Goal: Find specific page/section: Find specific page/section

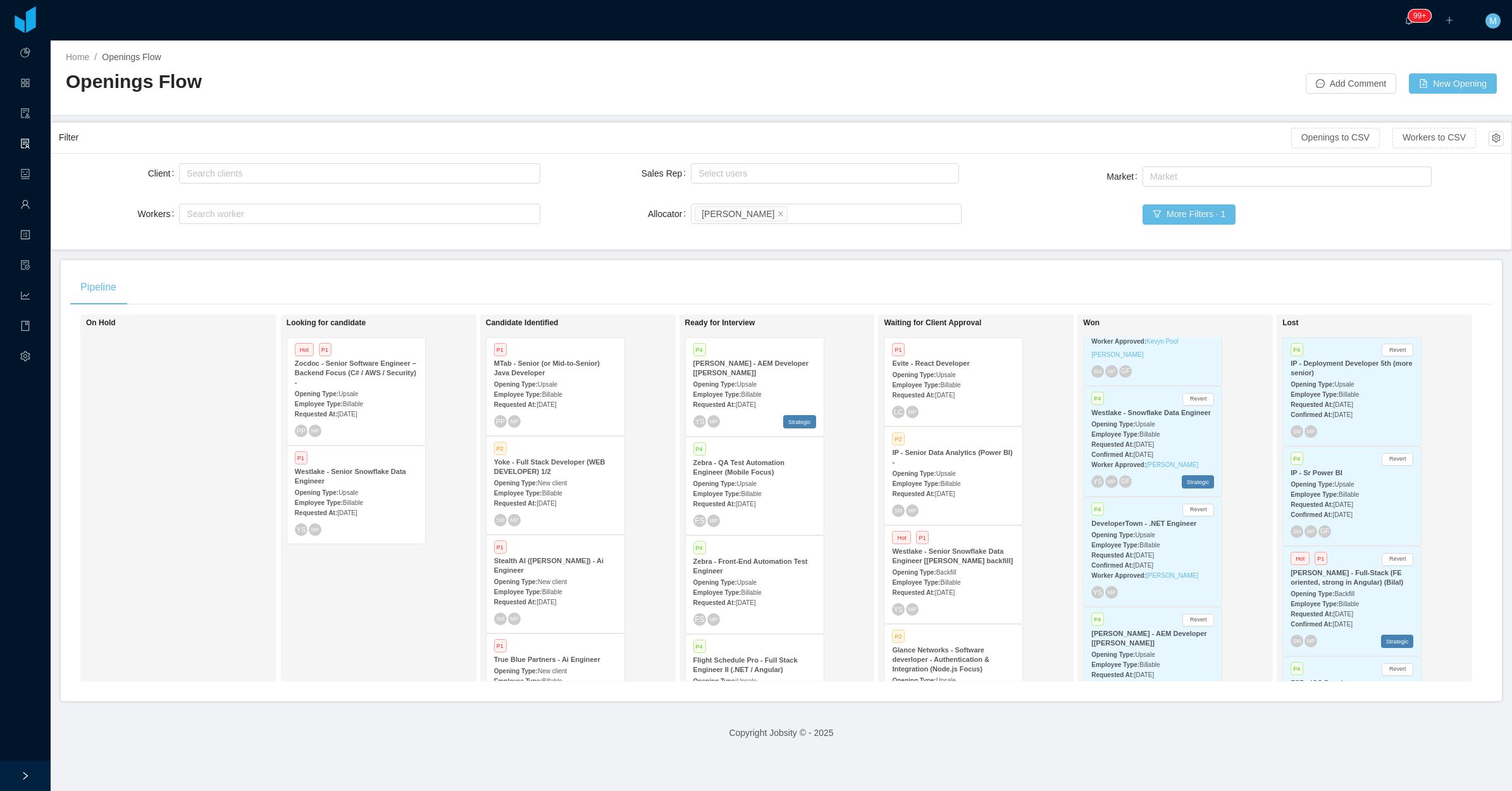
click at [405, 582] on div "Looking for candidate Hot P1 Zocdoc - Senior Software Engineer – Backend Focus …" at bounding box center [375, 498] width 177 height 356
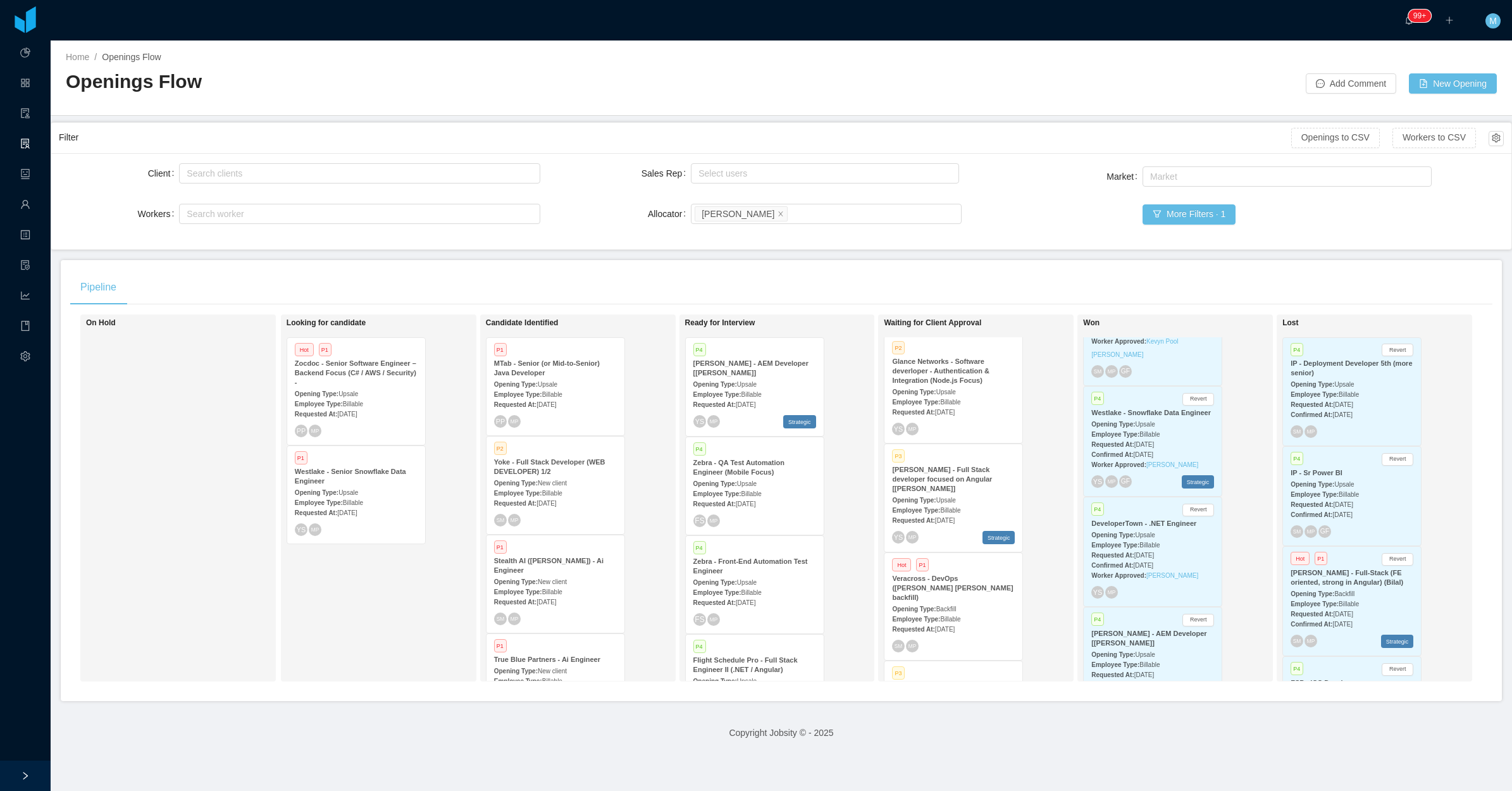
scroll to position [316, 0]
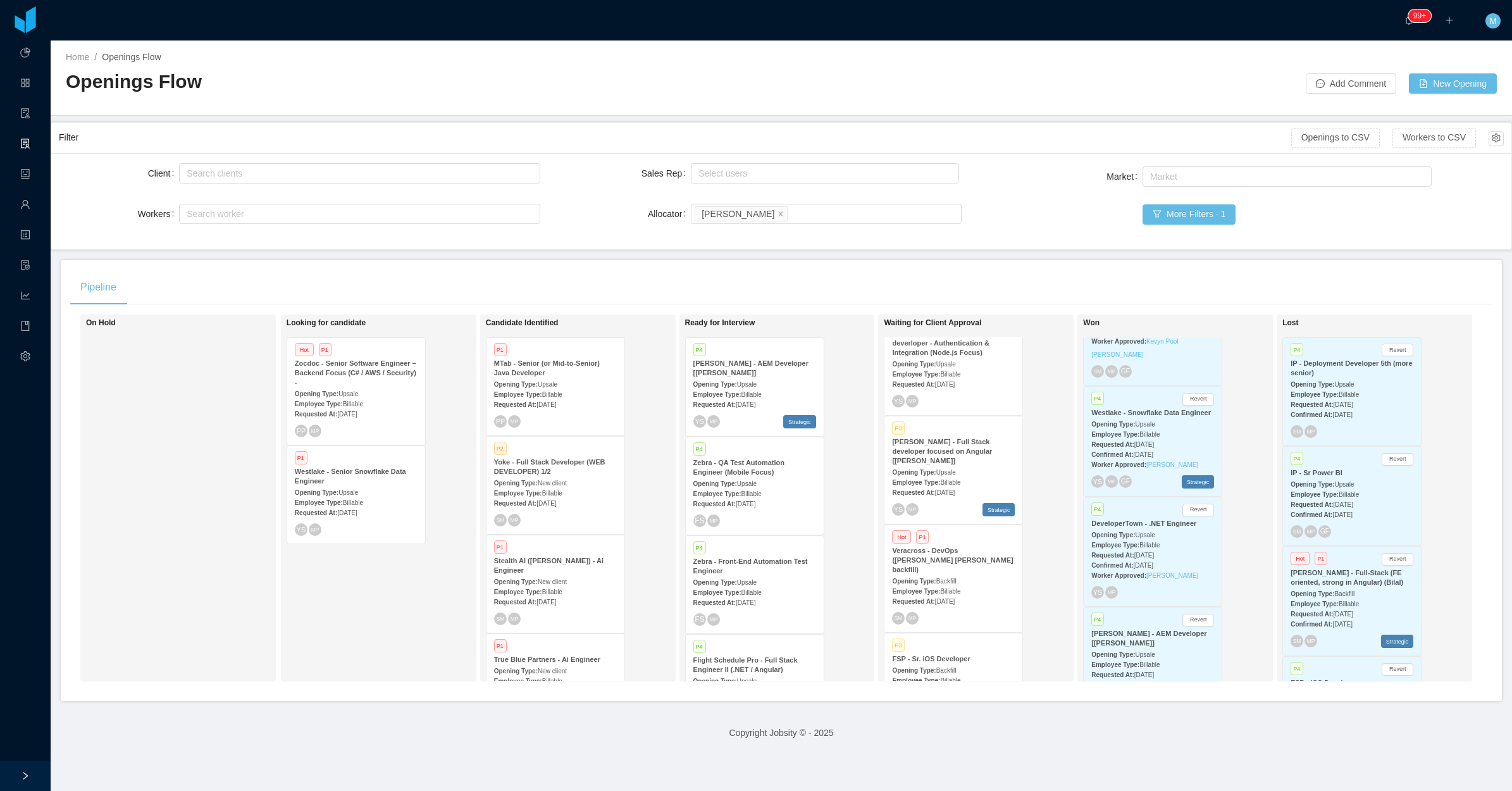
click at [953, 594] on div "Requested At: [DATE]" at bounding box center [953, 601] width 123 height 14
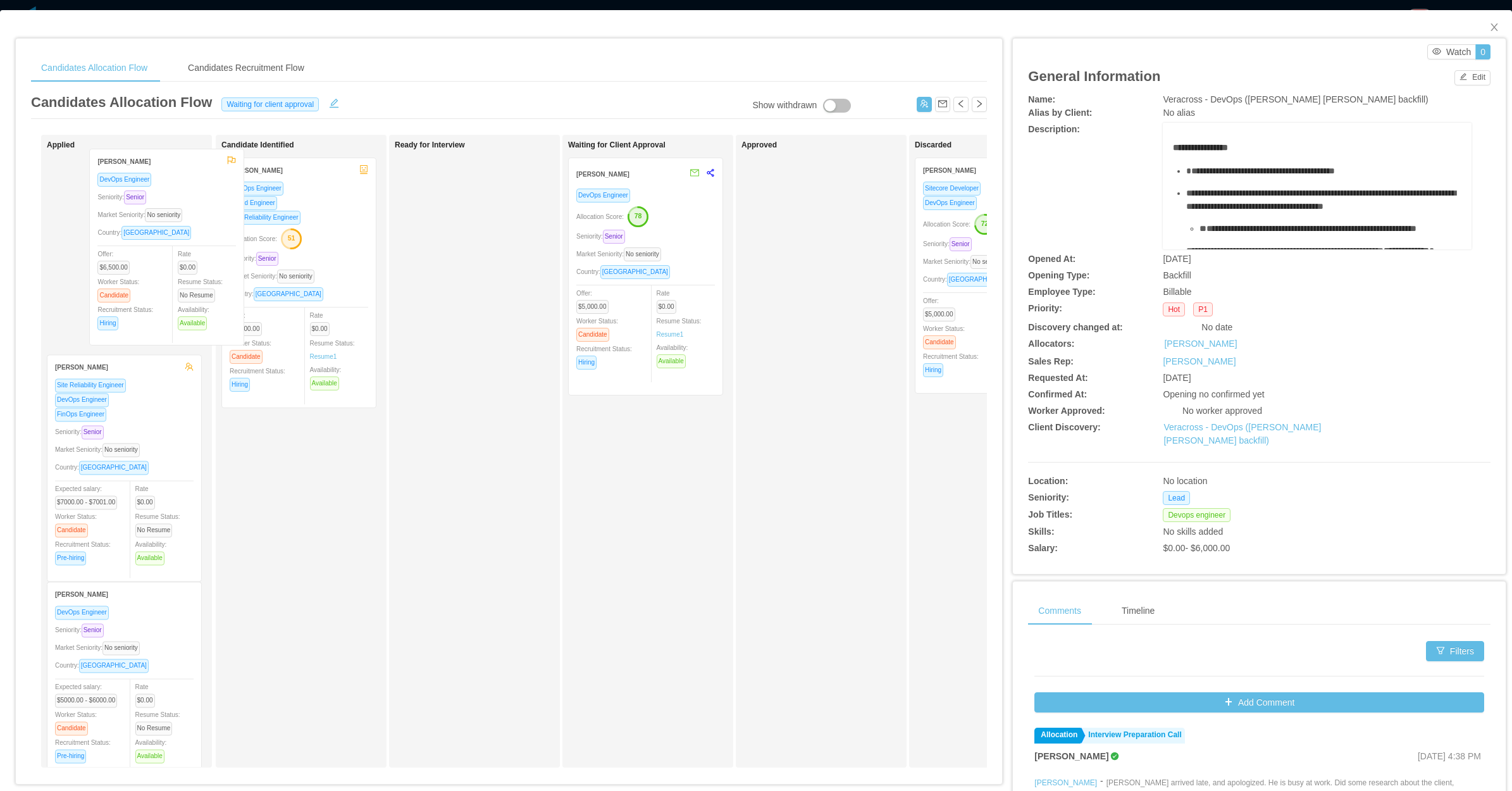
drag, startPoint x: 152, startPoint y: 277, endPoint x: 179, endPoint y: 330, distance: 59.5
click at [194, 270] on div "Applied [PERSON_NAME] DevOps Engineer Seniority: Senior Market Seniority: No se…" at bounding box center [135, 460] width 177 height 639
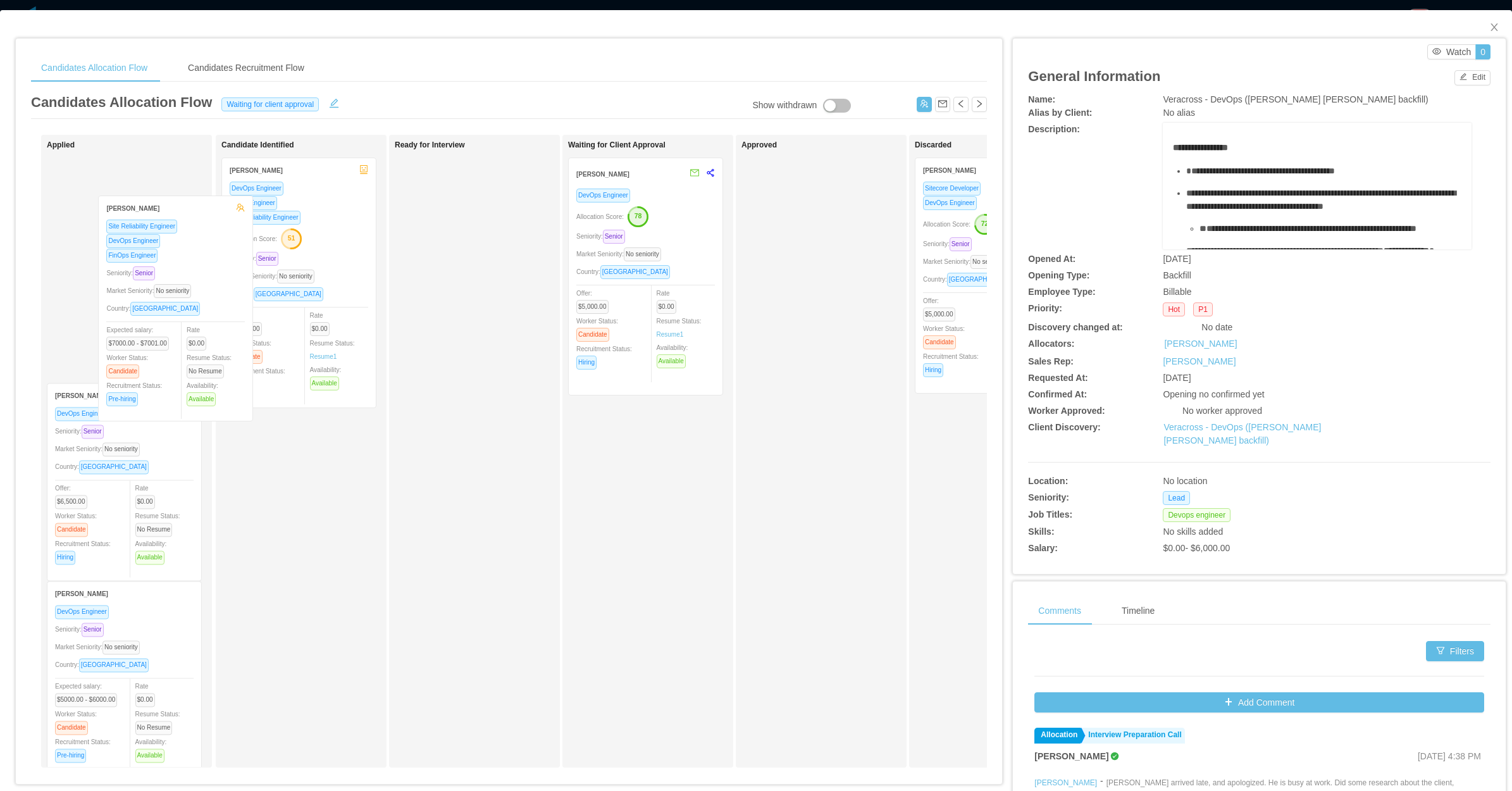
drag, startPoint x: 133, startPoint y: 496, endPoint x: 184, endPoint y: 337, distance: 167.0
click at [184, 337] on div "Applied [PERSON_NAME] DevOps Engineer Seniority: Senior Market Seniority: No se…" at bounding box center [135, 460] width 177 height 638
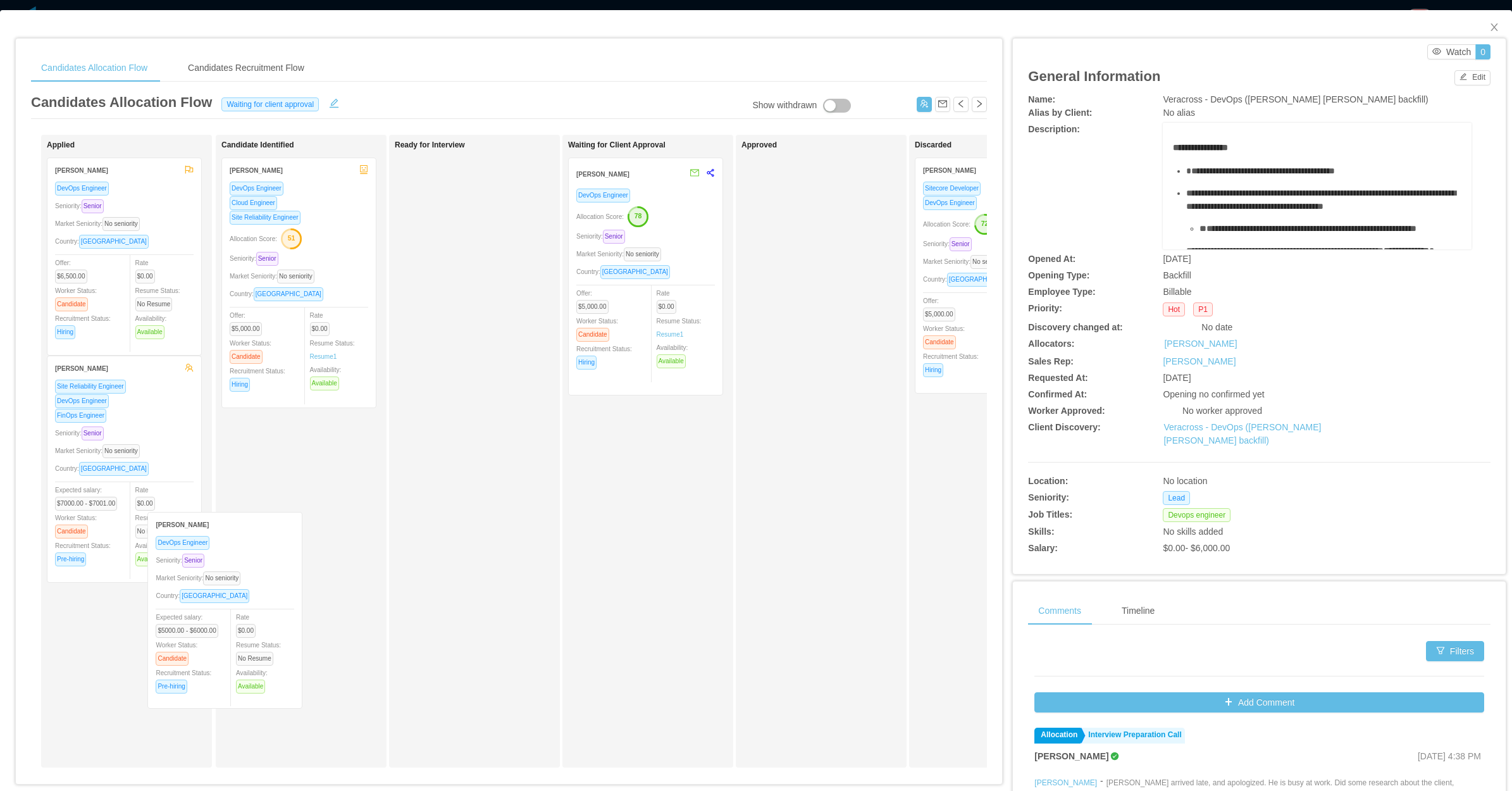
scroll to position [3, 0]
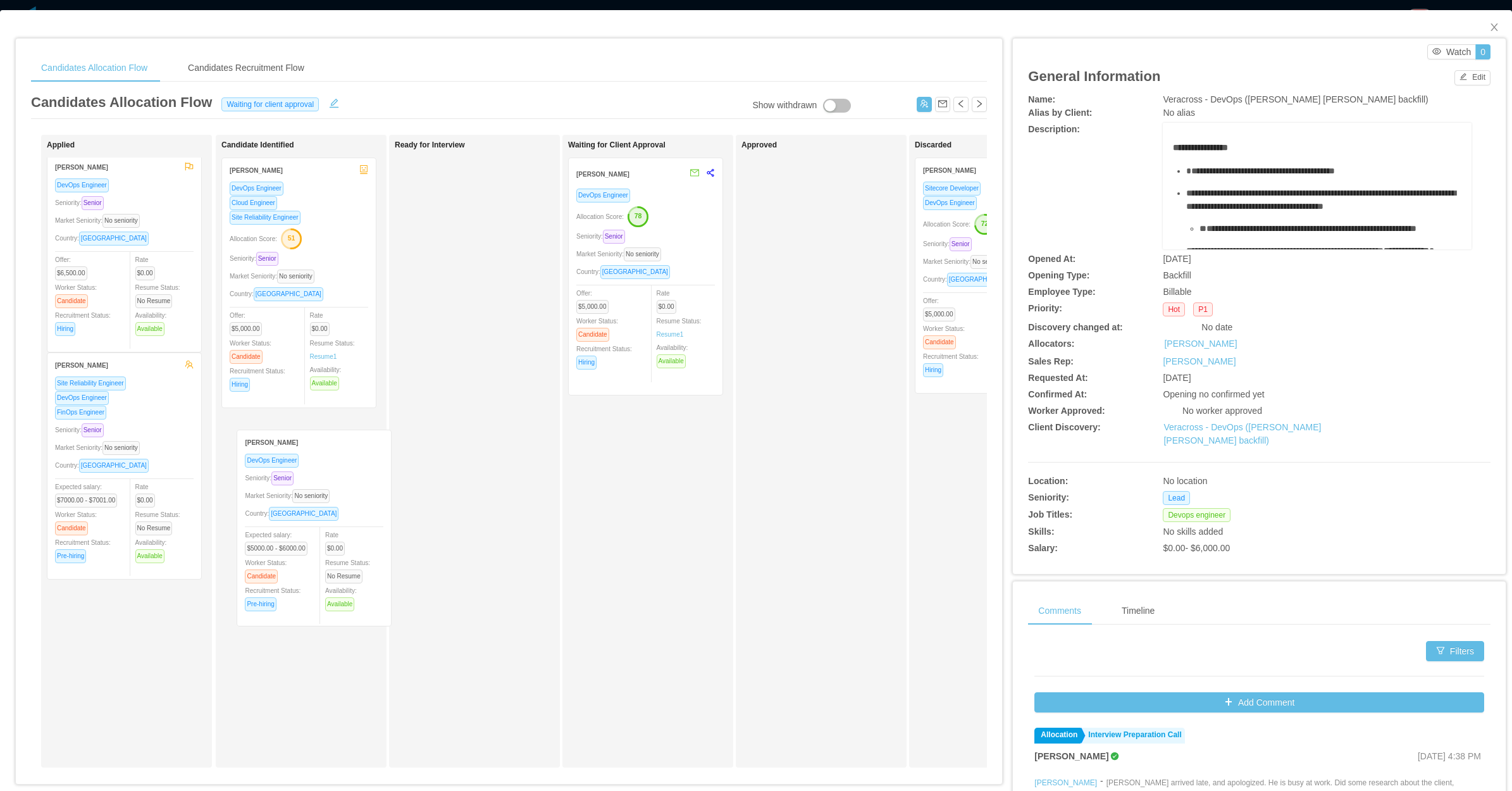
drag, startPoint x: 121, startPoint y: 684, endPoint x: 310, endPoint y: 533, distance: 241.9
click at [310, 533] on div "Applied [PERSON_NAME] DevOps Engineer Seniority: Senior Market Seniority: No se…" at bounding box center [509, 456] width 956 height 643
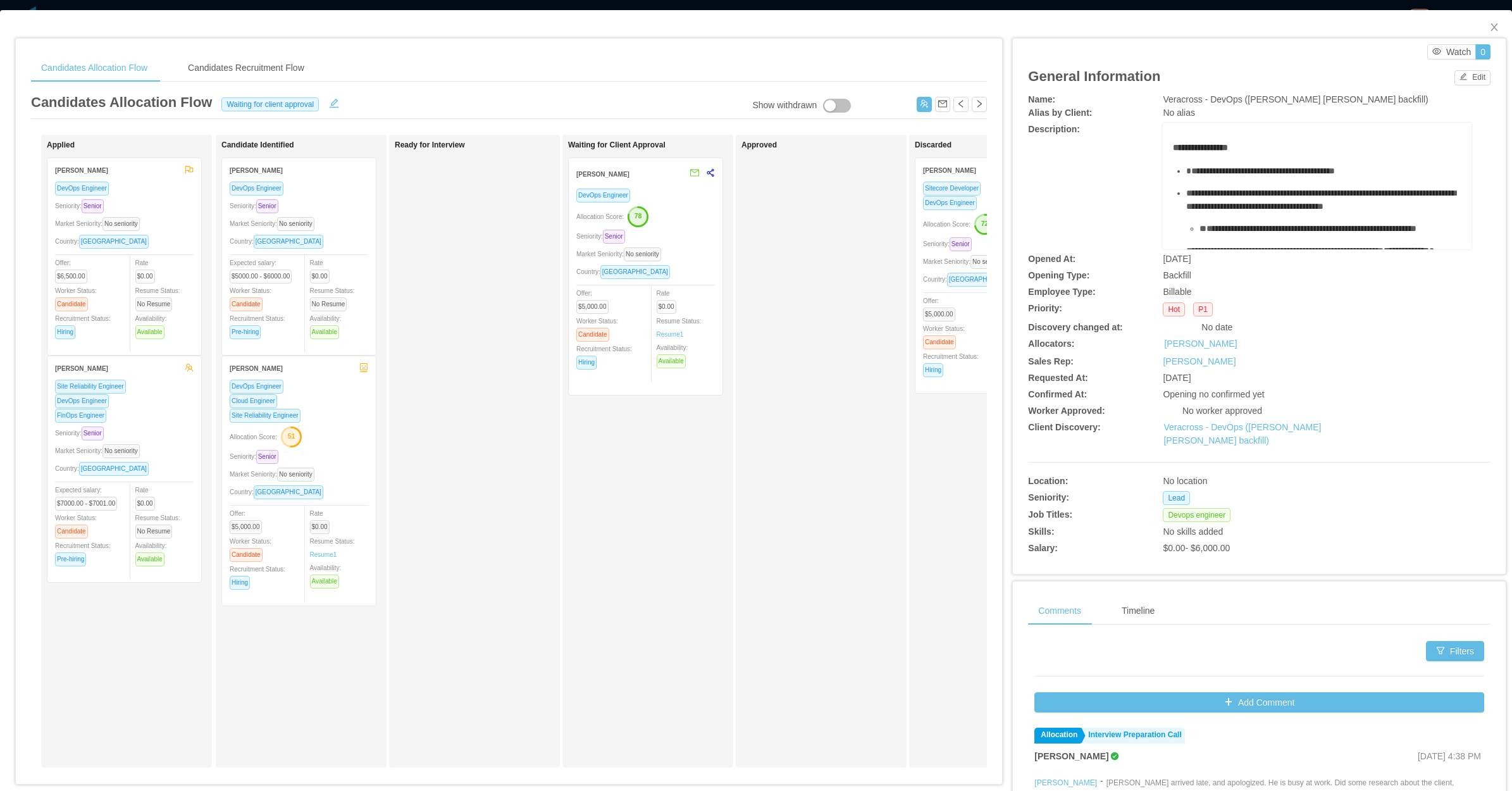
click at [487, 236] on div "Ready for Interview" at bounding box center [483, 451] width 177 height 621
click at [1490, 26] on icon "icon: close" at bounding box center [1494, 26] width 7 height 7
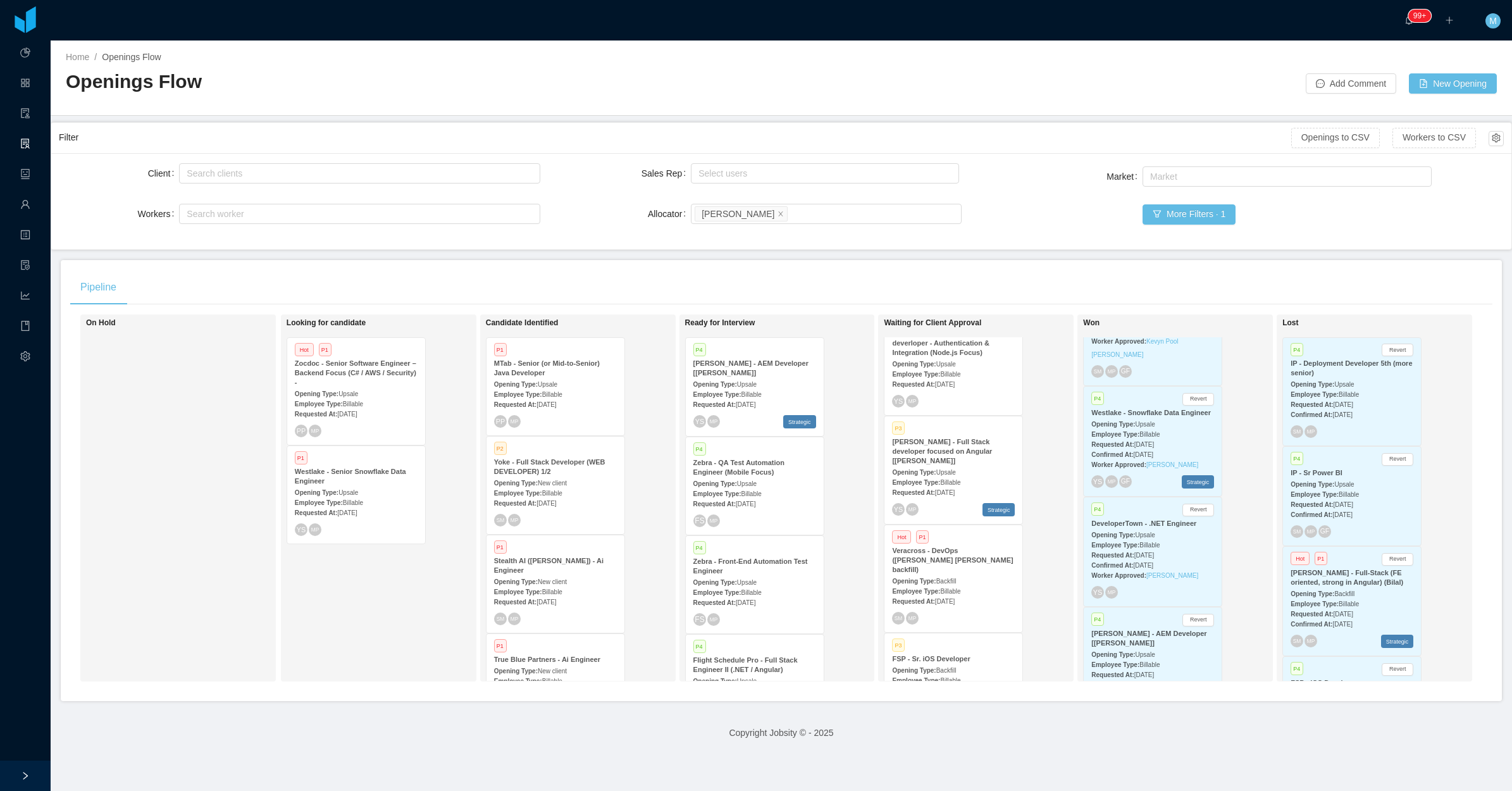
drag, startPoint x: 358, startPoint y: 627, endPoint x: 352, endPoint y: 626, distance: 6.1
click at [358, 627] on div "Looking for candidate Hot P1 Zocdoc - Senior Software Engineer – Backend Focus …" at bounding box center [375, 498] width 177 height 356
click at [416, 589] on div "Looking for candidate Hot P1 Zocdoc - Senior Software Engineer – Backend Focus …" at bounding box center [375, 498] width 177 height 356
click at [385, 583] on div "Looking for candidate Hot P1 Zocdoc - Senior Software Engineer – Backend Focus …" at bounding box center [375, 498] width 177 height 356
drag, startPoint x: 347, startPoint y: 561, endPoint x: 361, endPoint y: 557, distance: 14.6
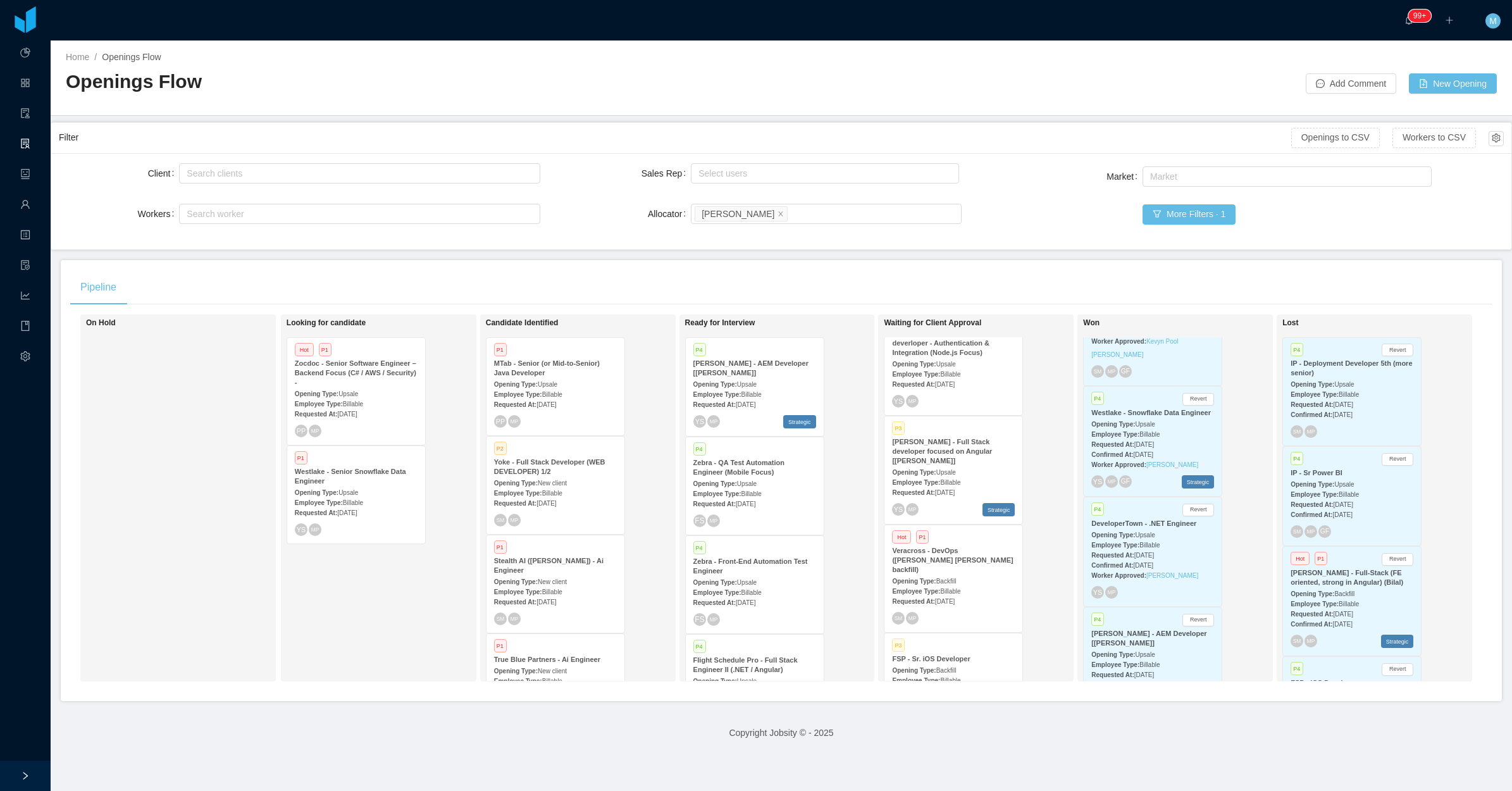
click at [352, 559] on div "Looking for candidate Hot P1 Zocdoc - Senior Software Engineer – Backend Focus …" at bounding box center [375, 498] width 177 height 356
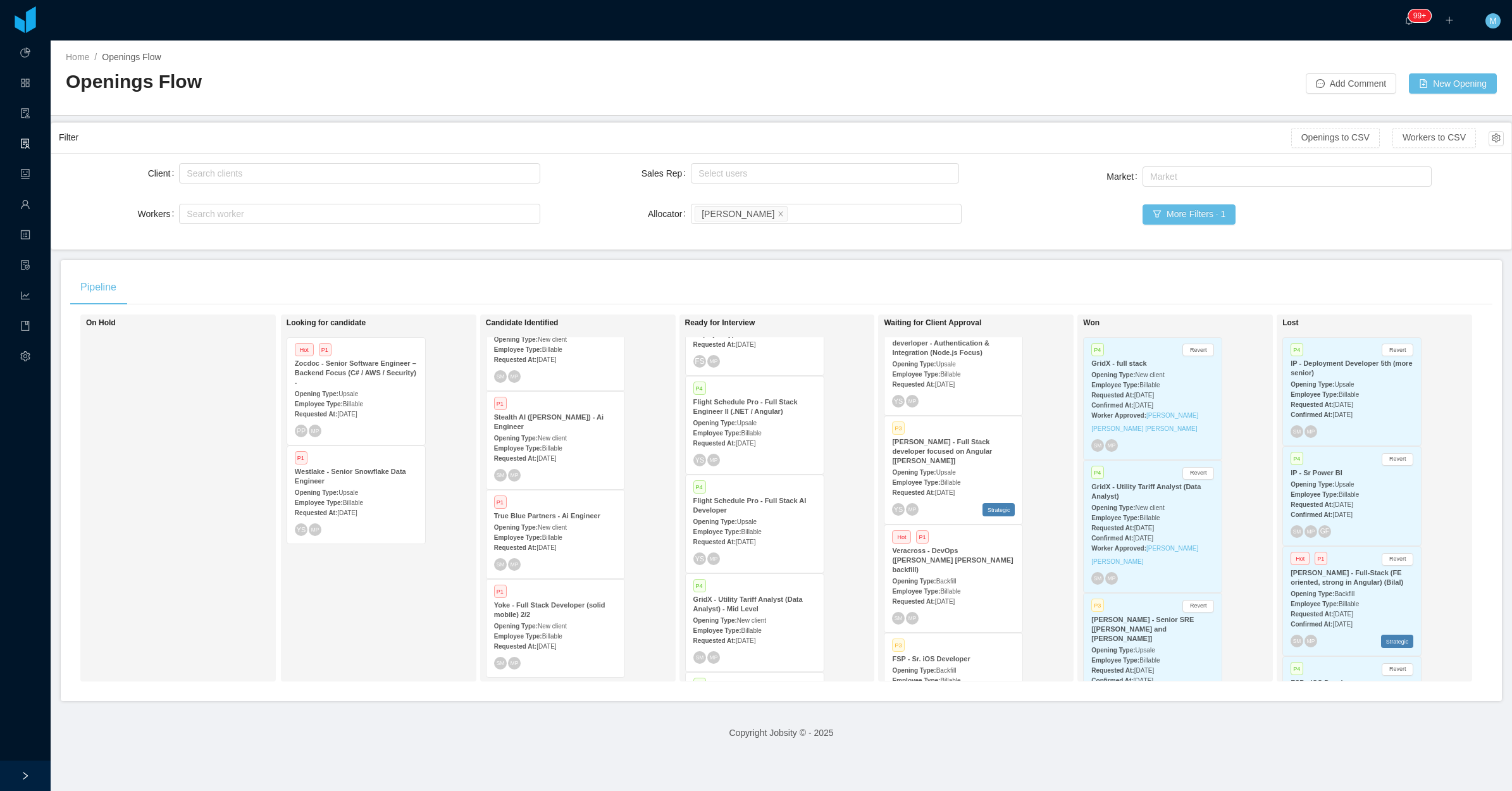
scroll to position [431, 0]
click at [179, 532] on div "On Hold" at bounding box center [174, 498] width 177 height 356
click at [800, 282] on div "Pipeline" at bounding box center [781, 287] width 1422 height 35
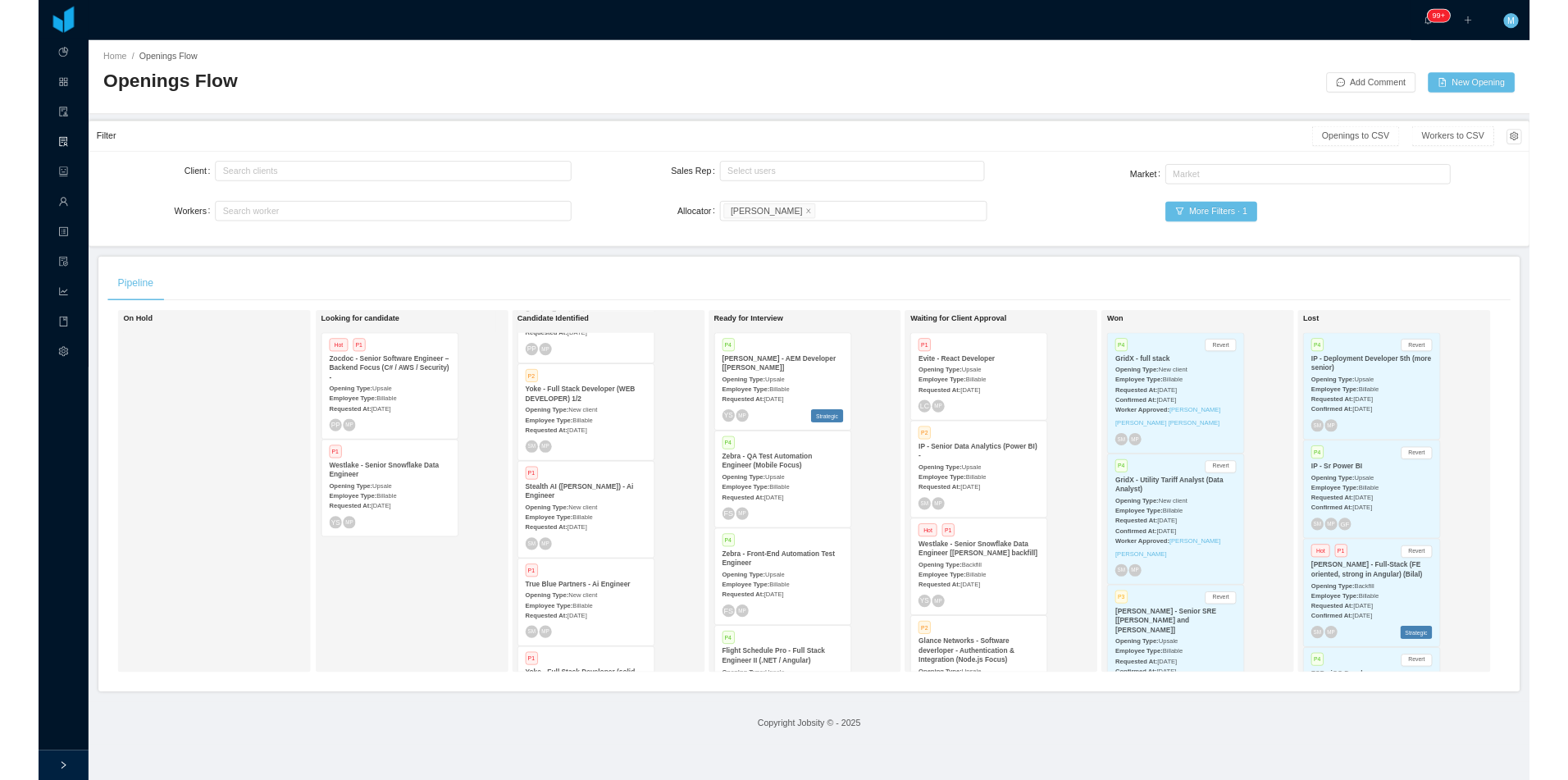
scroll to position [0, 0]
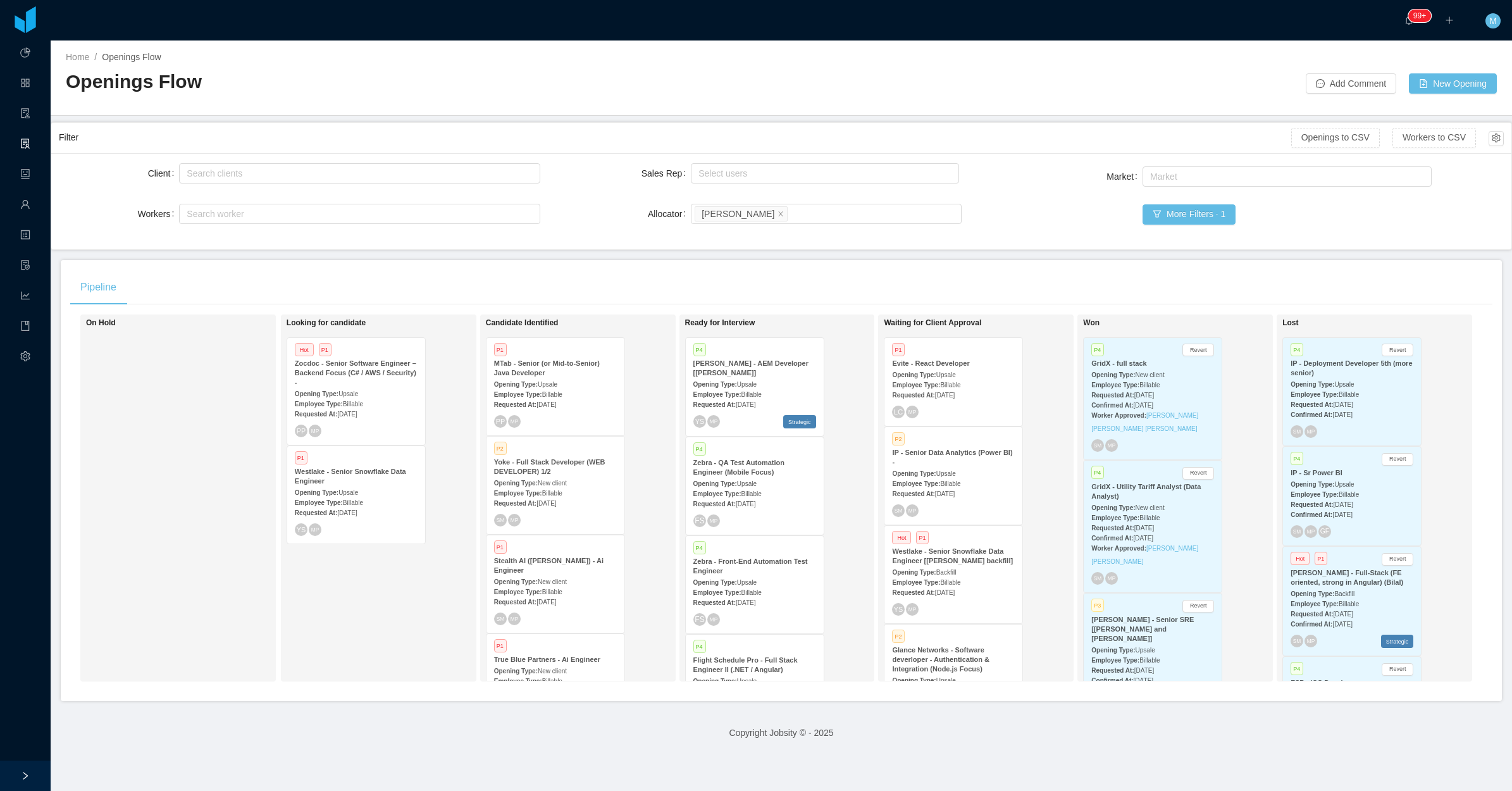
click at [637, 270] on div "Pipeline" at bounding box center [781, 287] width 1422 height 35
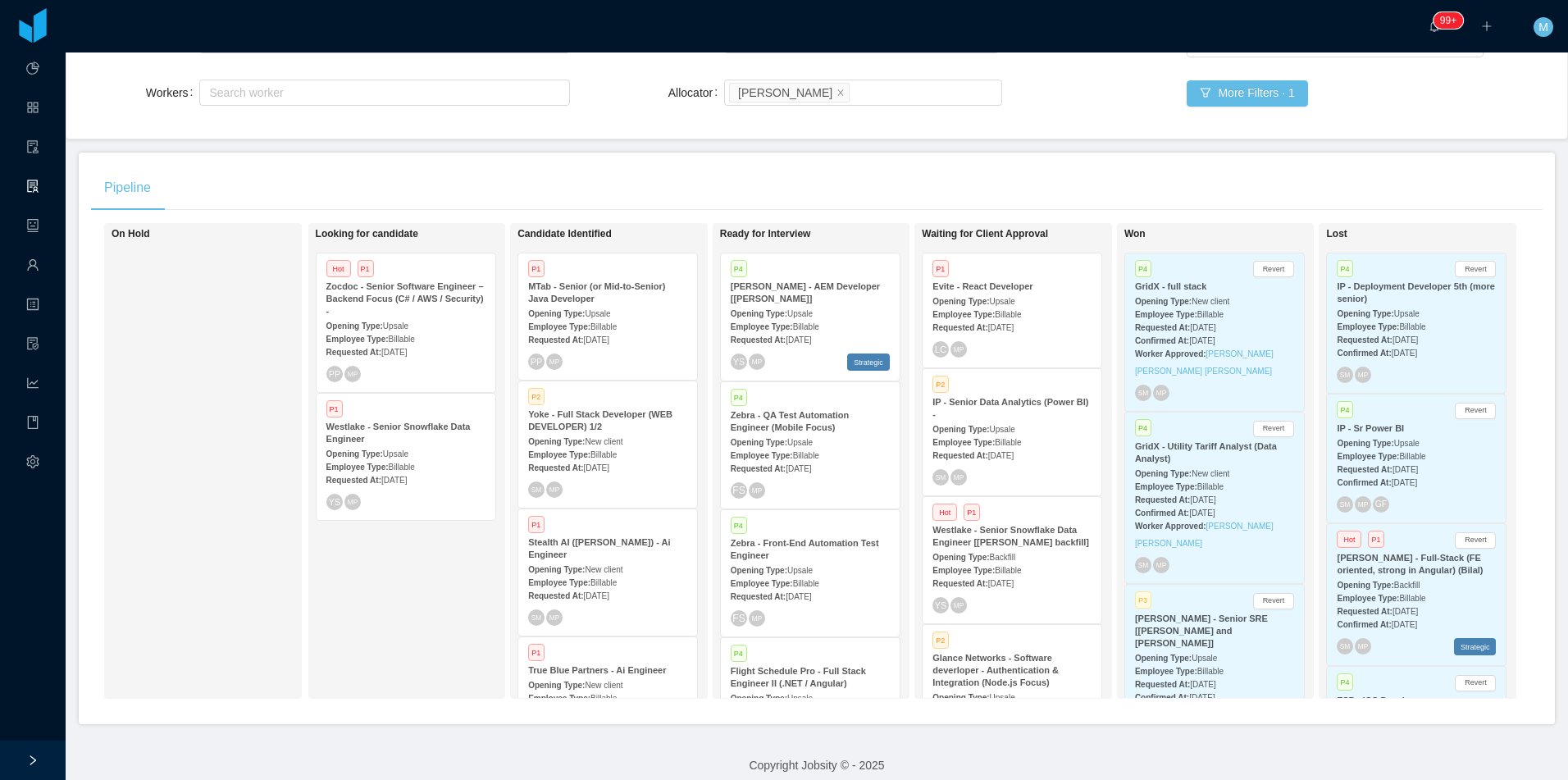
scroll to position [210, 0]
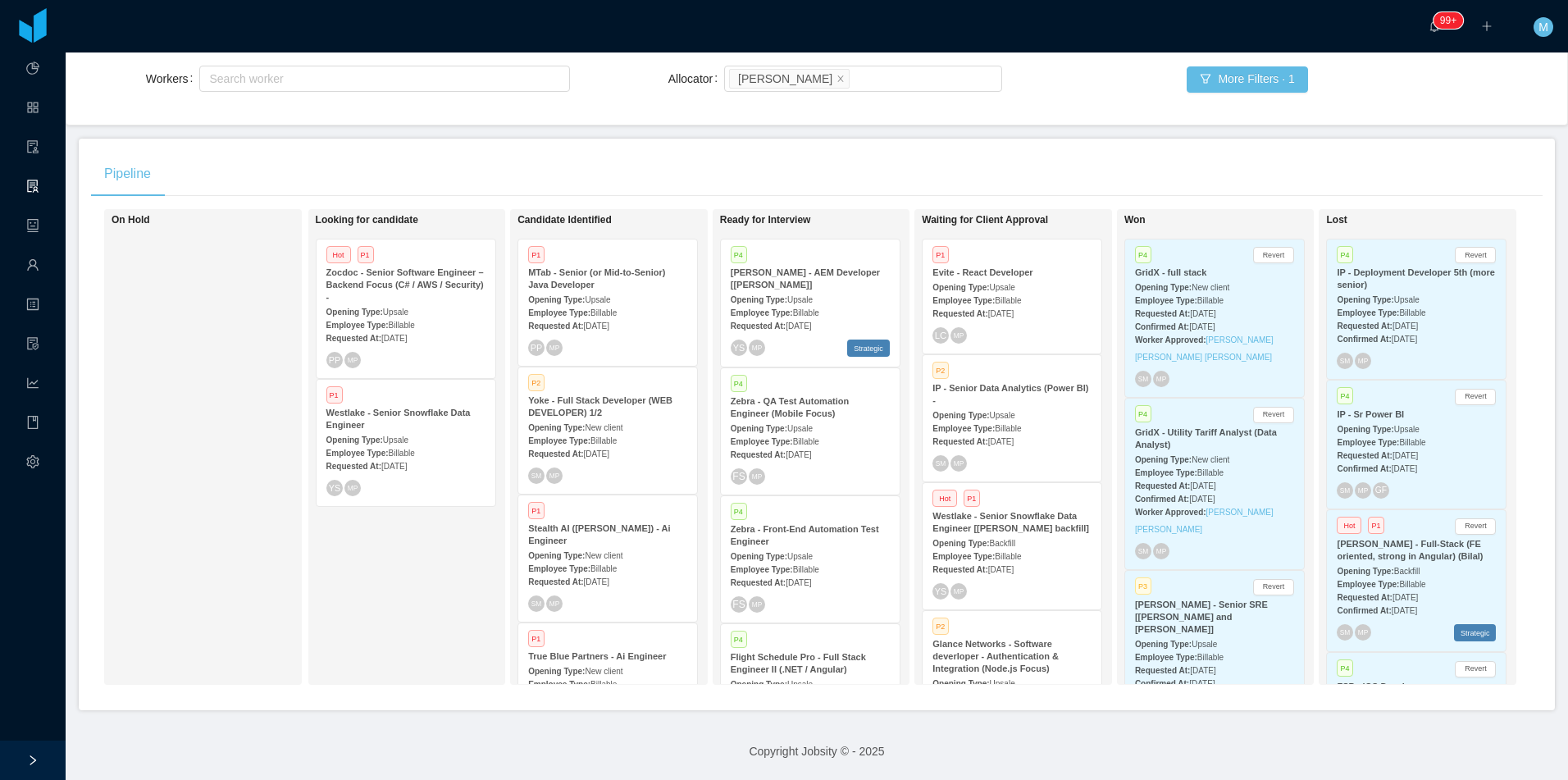
click at [330, 598] on div "Looking for candidate Hot P1 Zocdoc - Senior Software Engineer – Backend Focus …" at bounding box center [430, 447] width 230 height 461
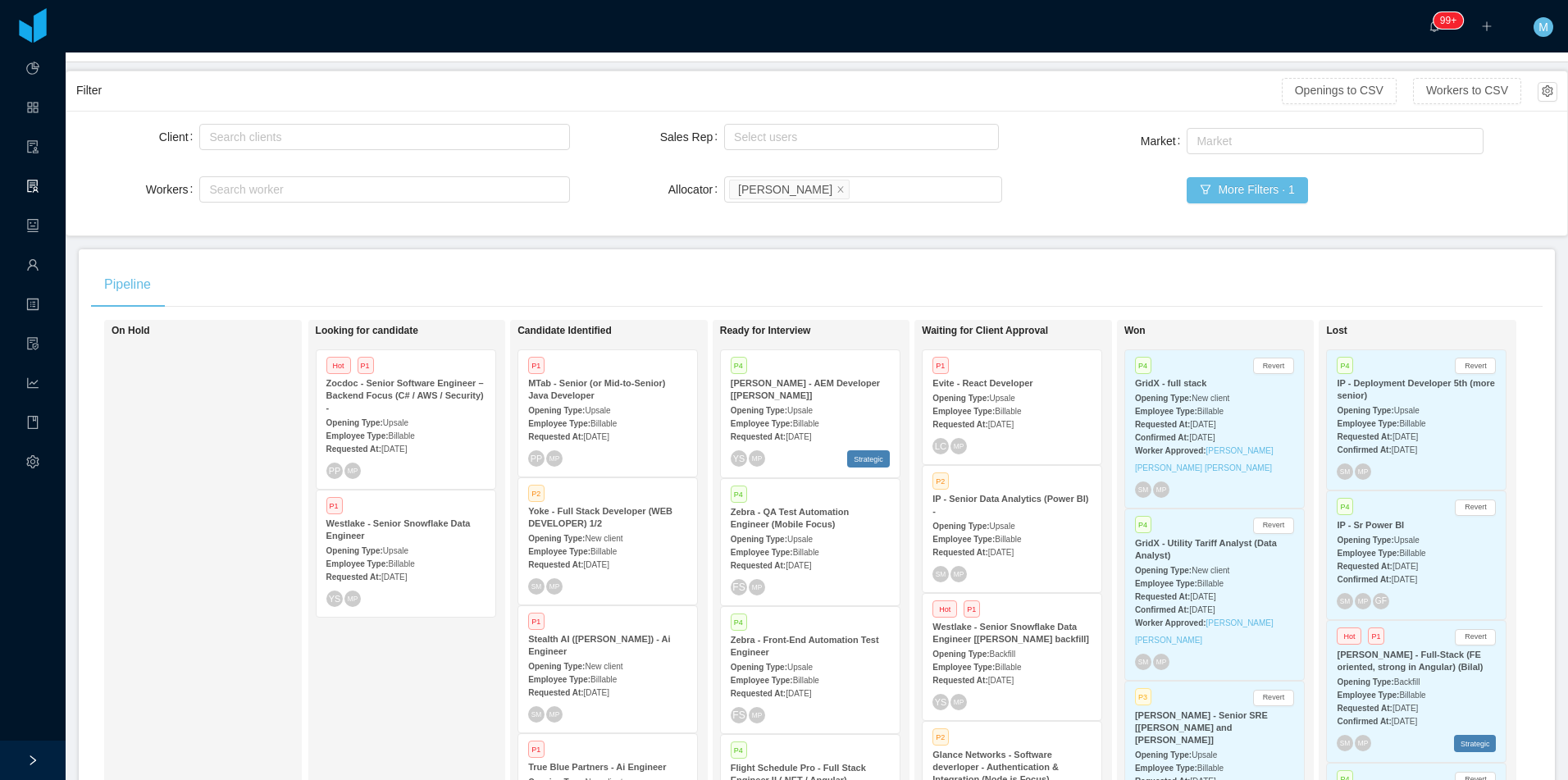
scroll to position [129, 0]
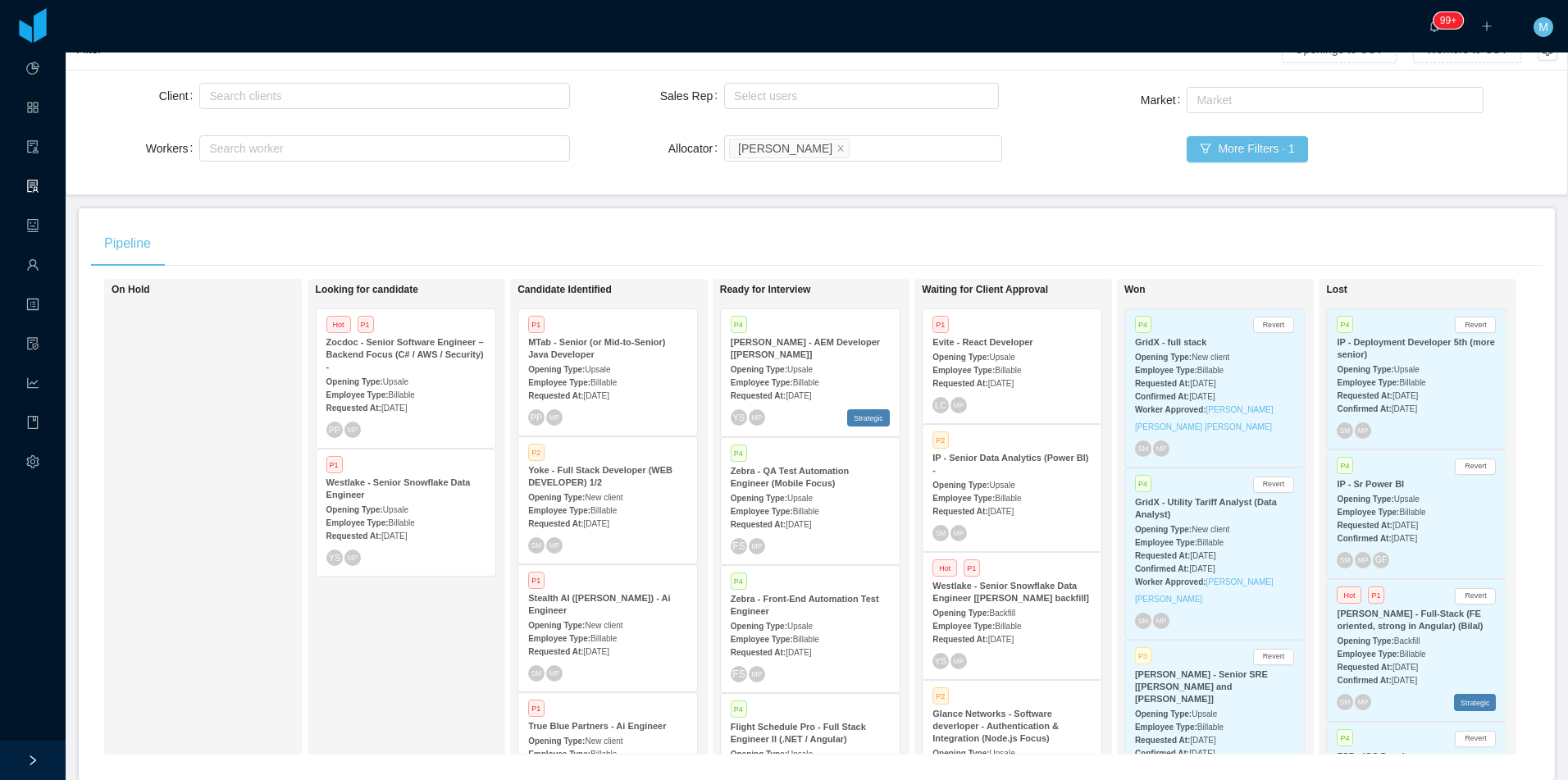
click at [210, 513] on div "On Hold" at bounding box center [226, 517] width 230 height 461
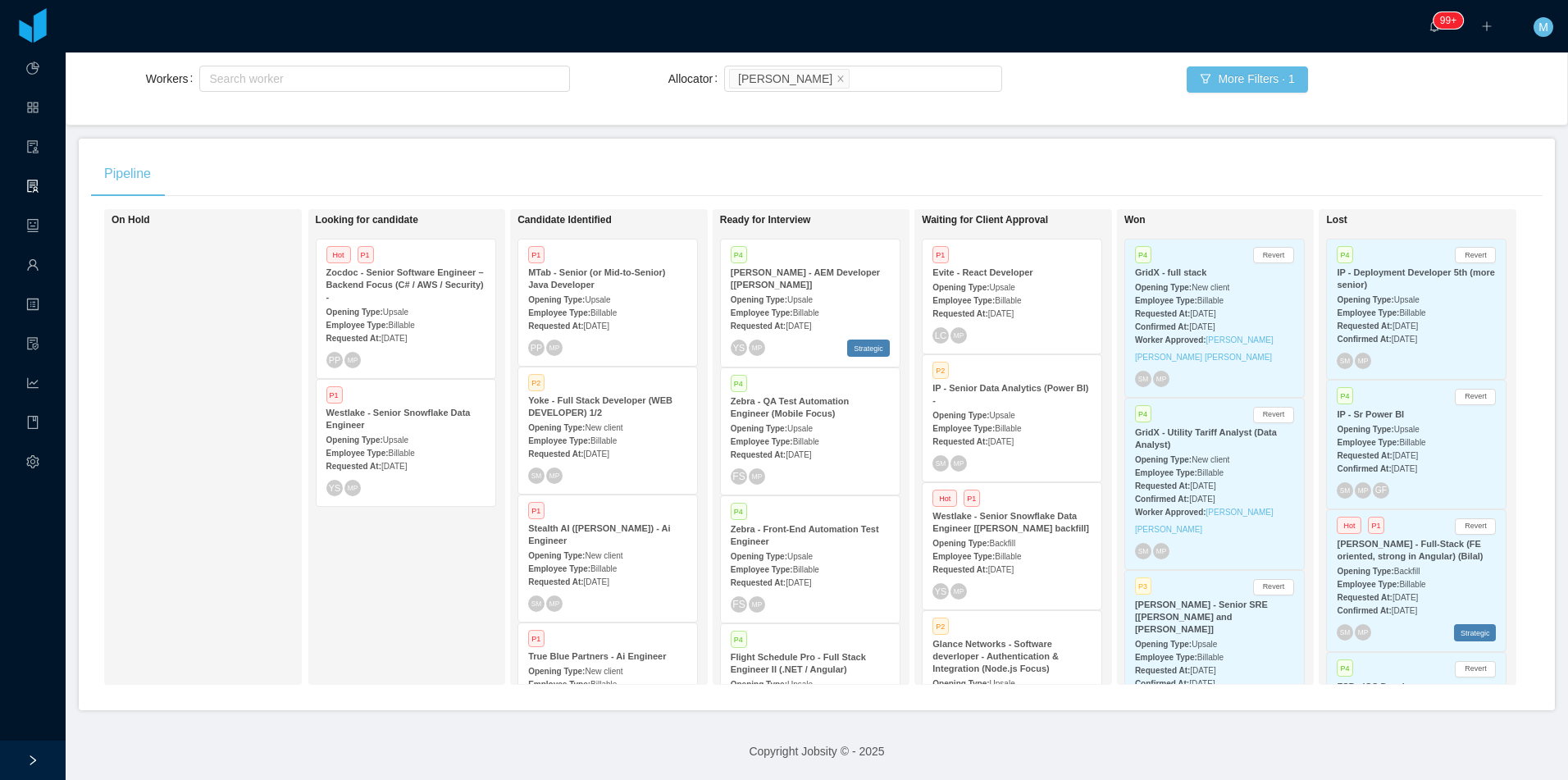
click at [1333, 214] on h1 "Lost" at bounding box center [1440, 220] width 230 height 12
click at [1135, 214] on h1 "Won" at bounding box center [1238, 220] width 230 height 12
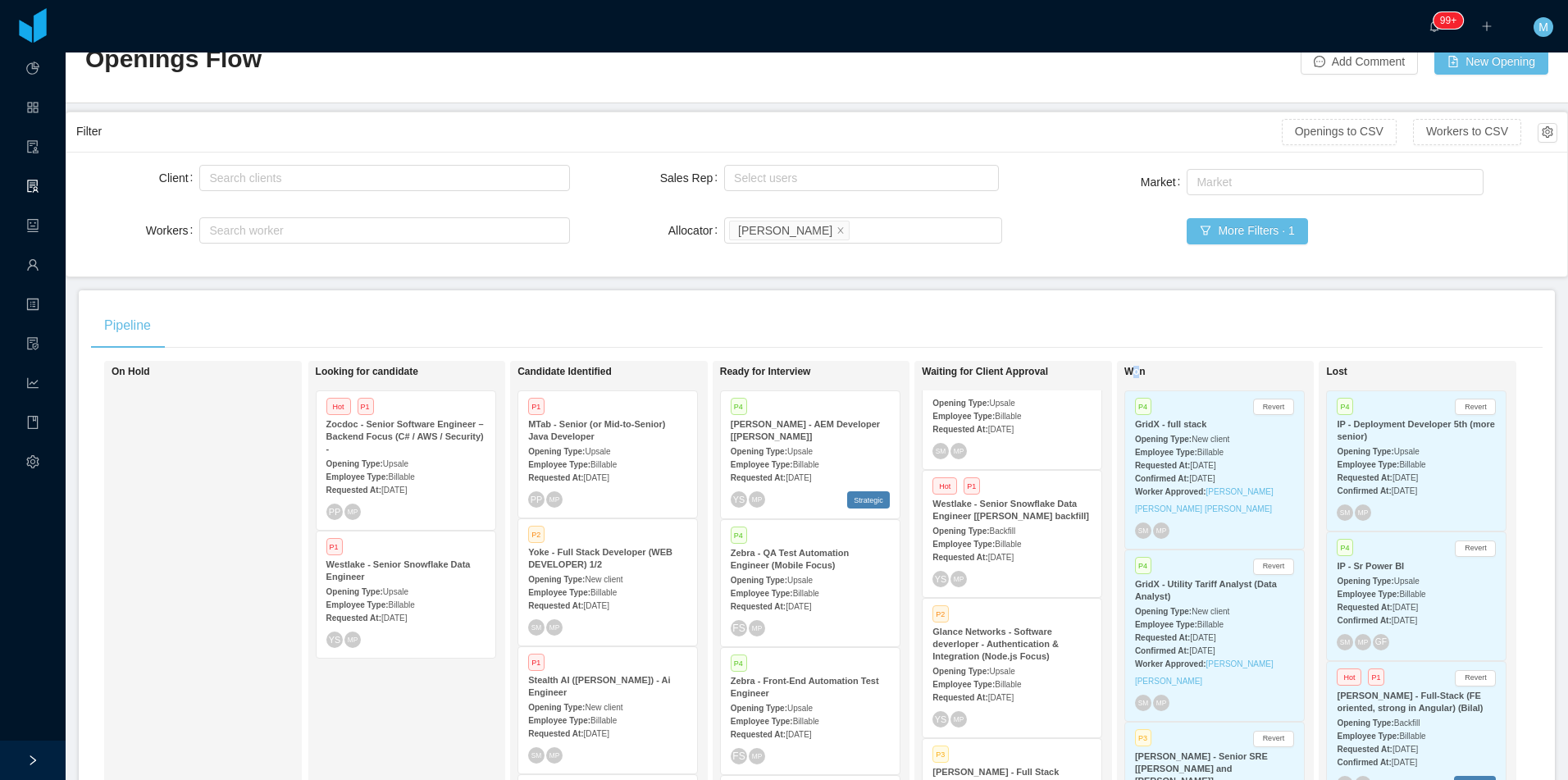
scroll to position [0, 0]
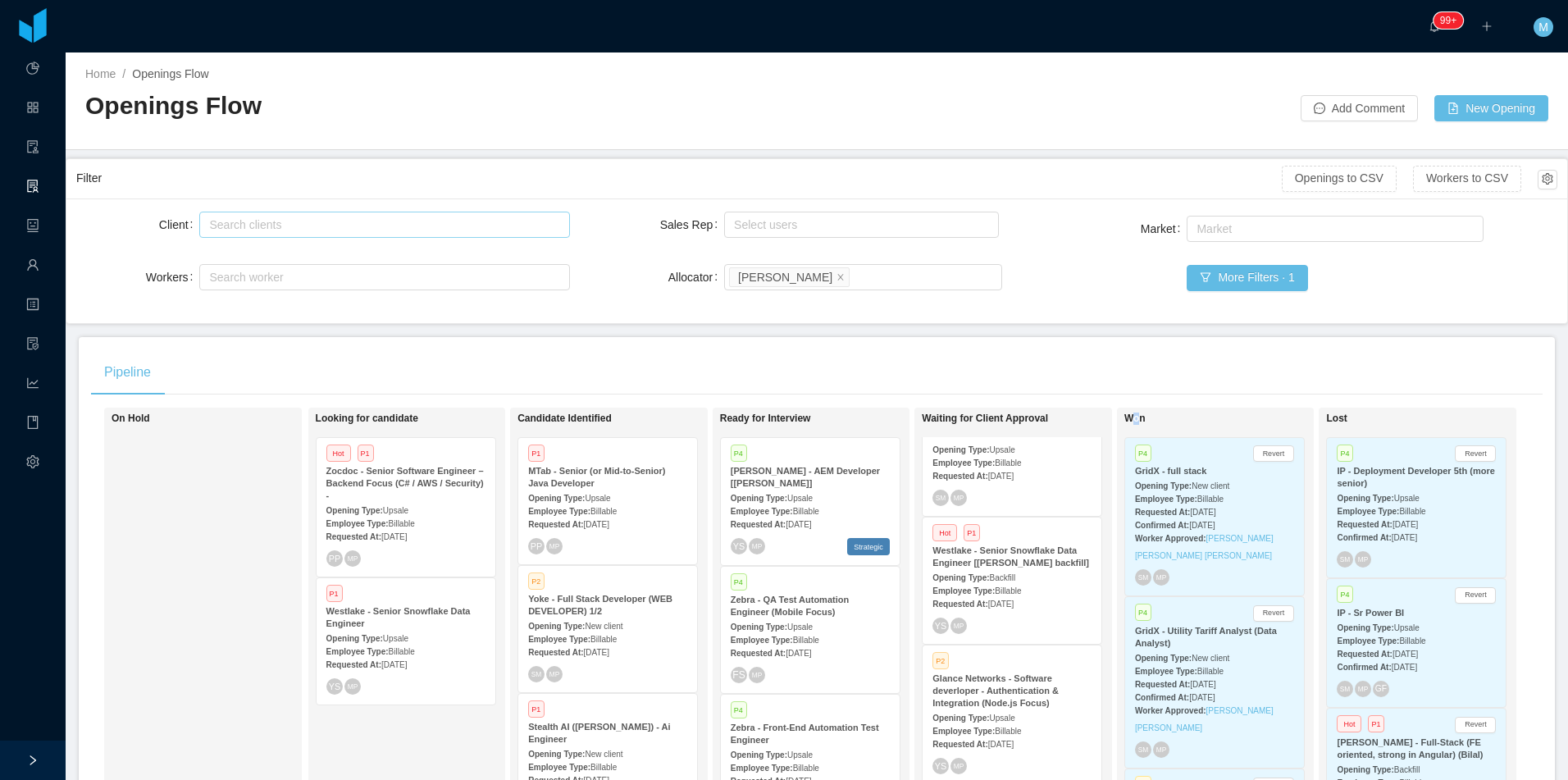
click at [427, 230] on div "Search clients" at bounding box center [380, 224] width 342 height 17
type input "****"
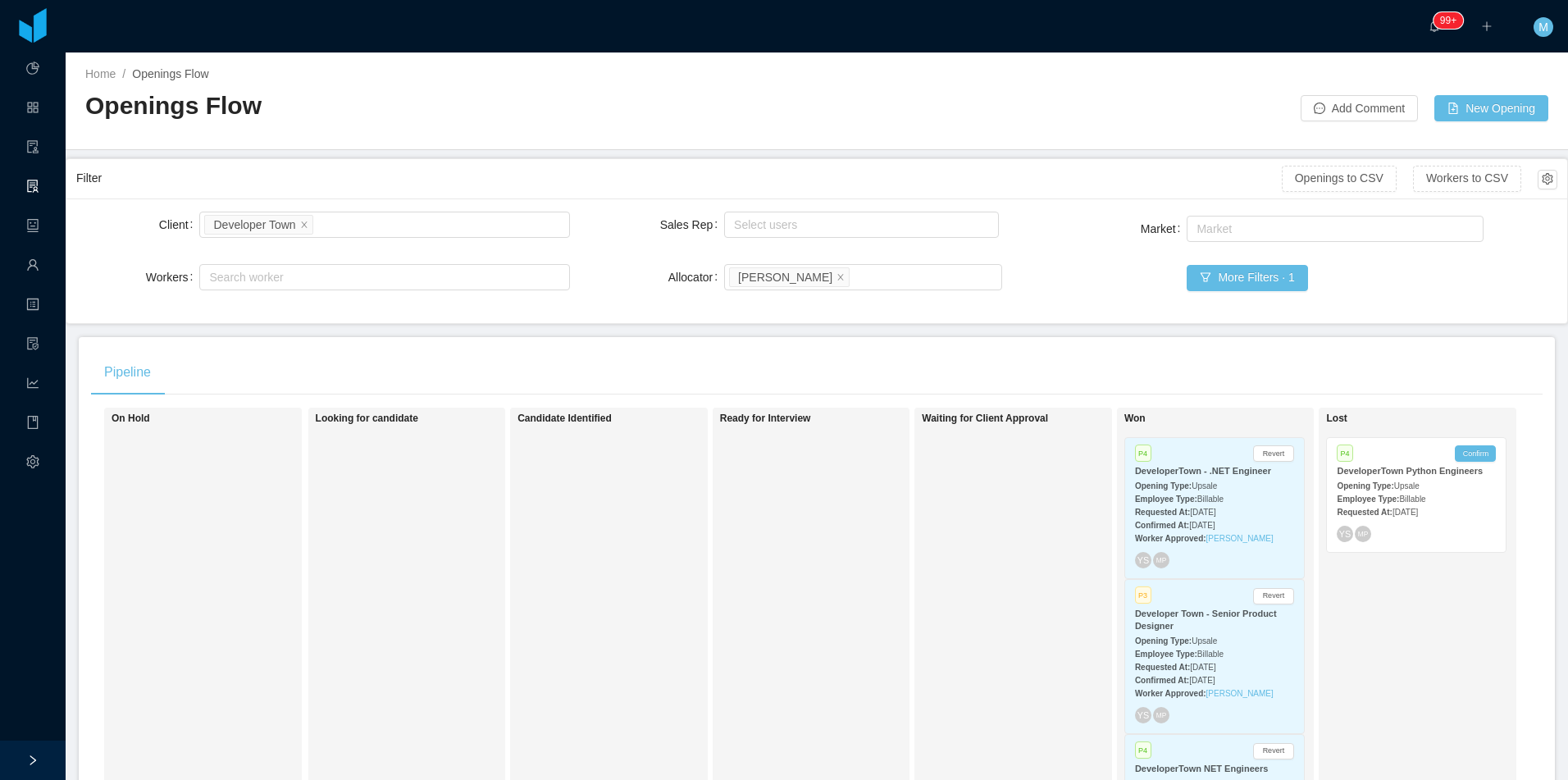
drag, startPoint x: 487, startPoint y: 179, endPoint x: 501, endPoint y: 174, distance: 14.9
click at [487, 178] on div "Filter" at bounding box center [679, 178] width 1205 height 30
click at [689, 499] on div "Candidate Identified" at bounding box center [632, 645] width 230 height 461
click at [921, 529] on div "Waiting for Client Approval" at bounding box center [1036, 645] width 230 height 461
click at [671, 288] on div "Allocator" at bounding box center [677, 276] width 92 height 33
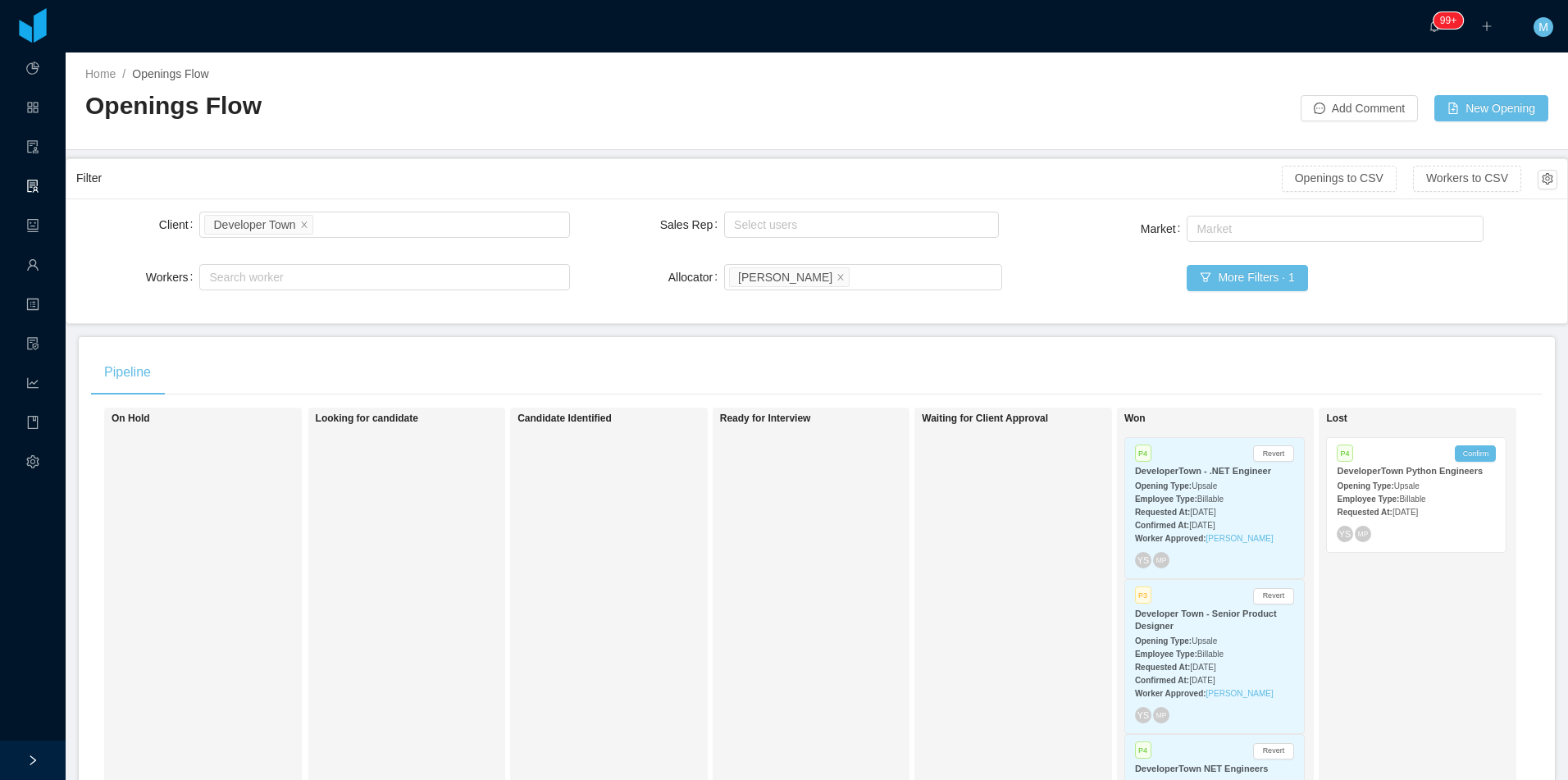
drag, startPoint x: 672, startPoint y: 288, endPoint x: 681, endPoint y: 279, distance: 12.7
click at [681, 279] on label "Allocator" at bounding box center [695, 276] width 55 height 13
drag, startPoint x: 681, startPoint y: 279, endPoint x: 654, endPoint y: 278, distance: 27.0
click at [654, 278] on div "Allocator" at bounding box center [677, 276] width 92 height 33
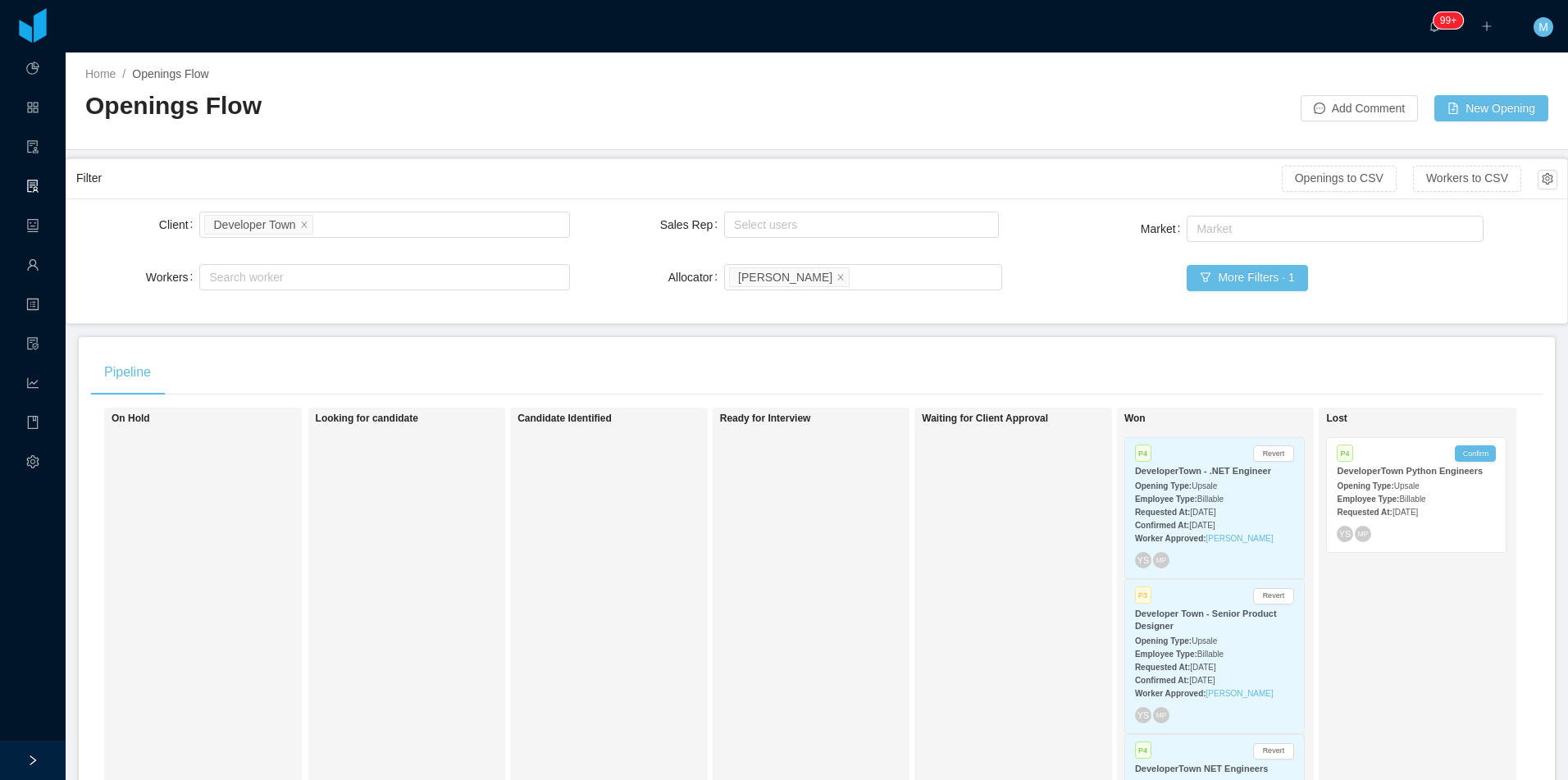
drag, startPoint x: 656, startPoint y: 280, endPoint x: 666, endPoint y: 278, distance: 10.2
click at [657, 278] on div "Allocator" at bounding box center [677, 276] width 92 height 33
click at [300, 220] on span at bounding box center [304, 224] width 8 height 15
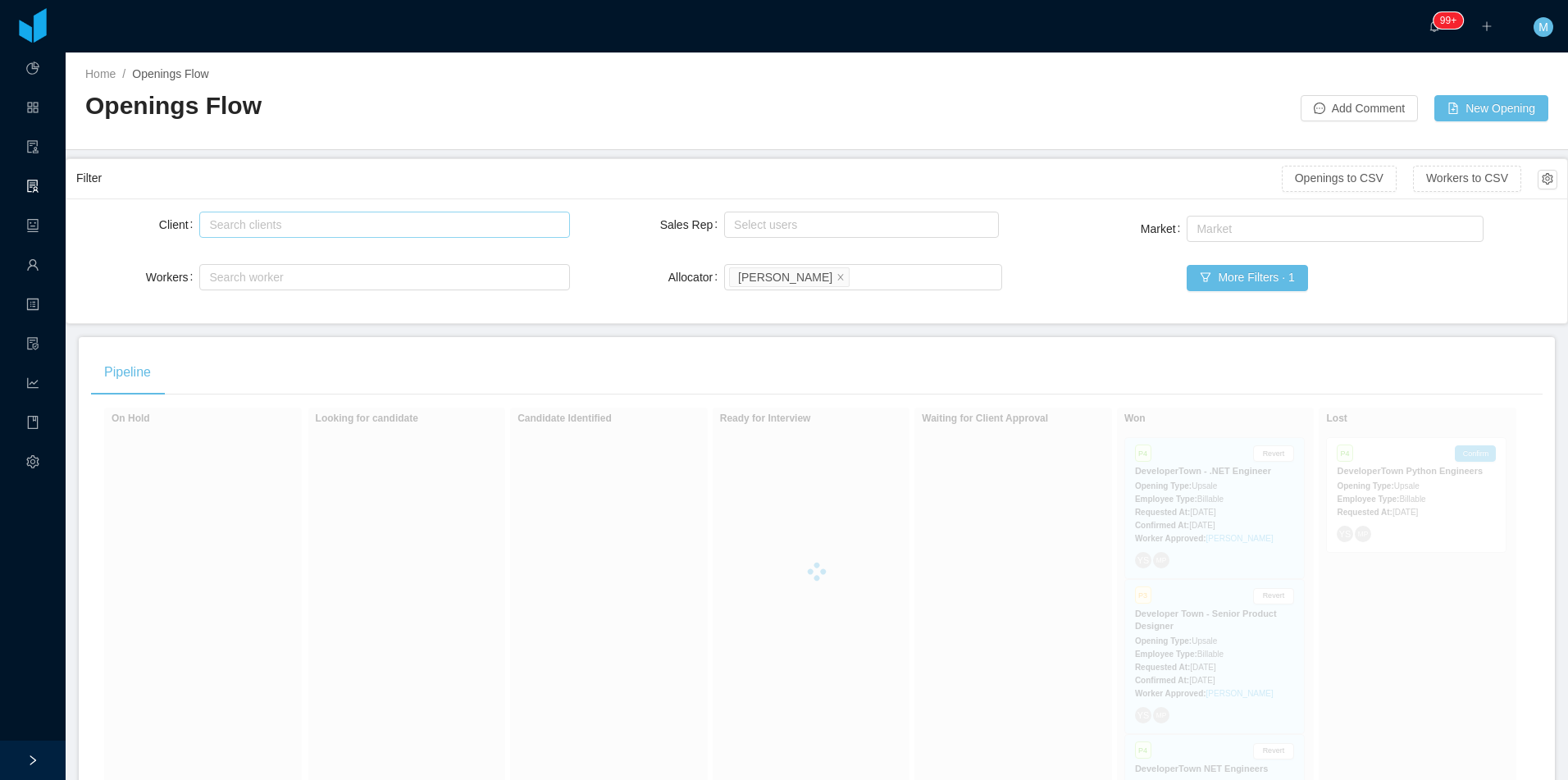
click at [400, 165] on div "Filter" at bounding box center [679, 178] width 1205 height 30
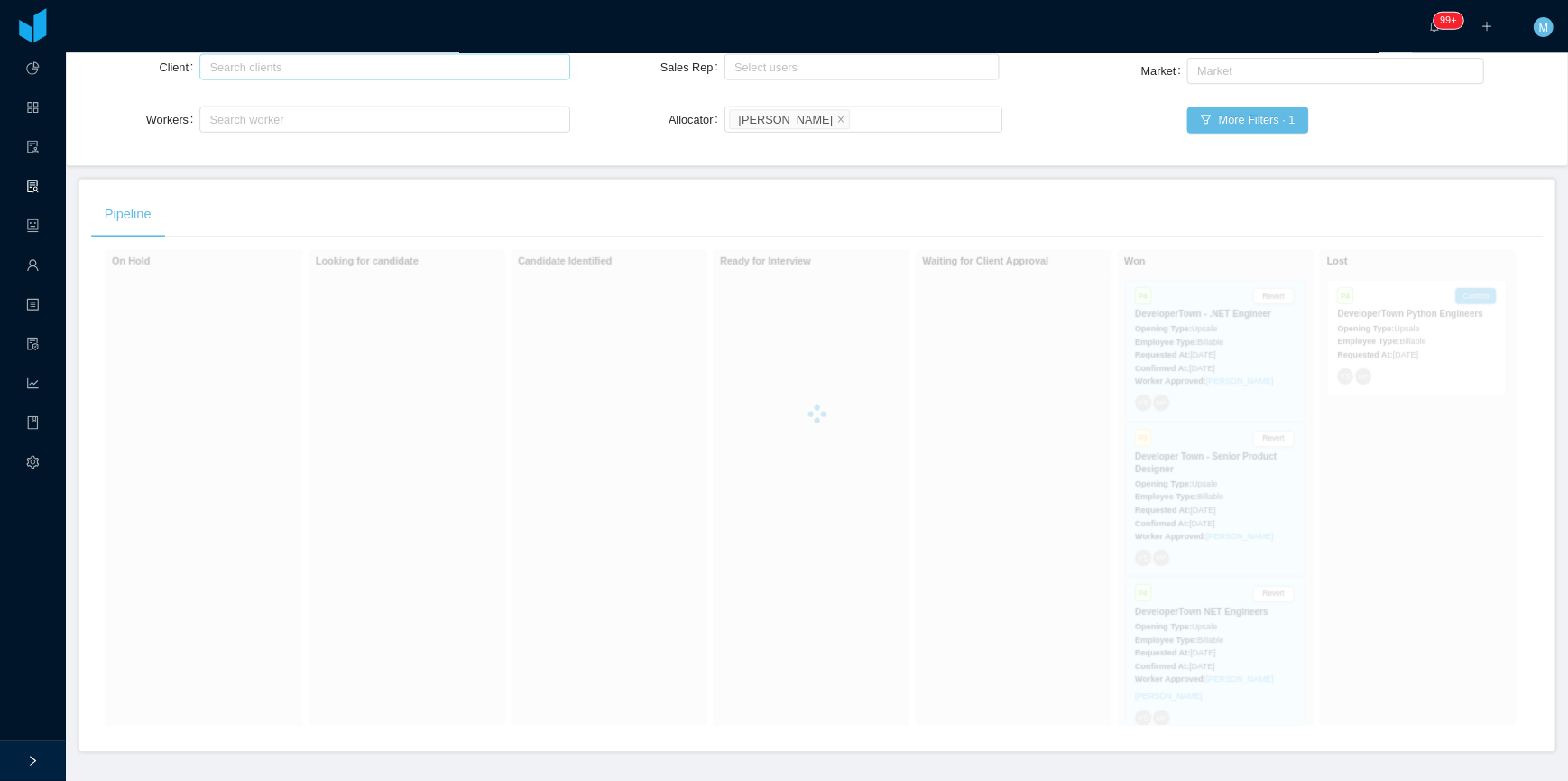
scroll to position [180, 0]
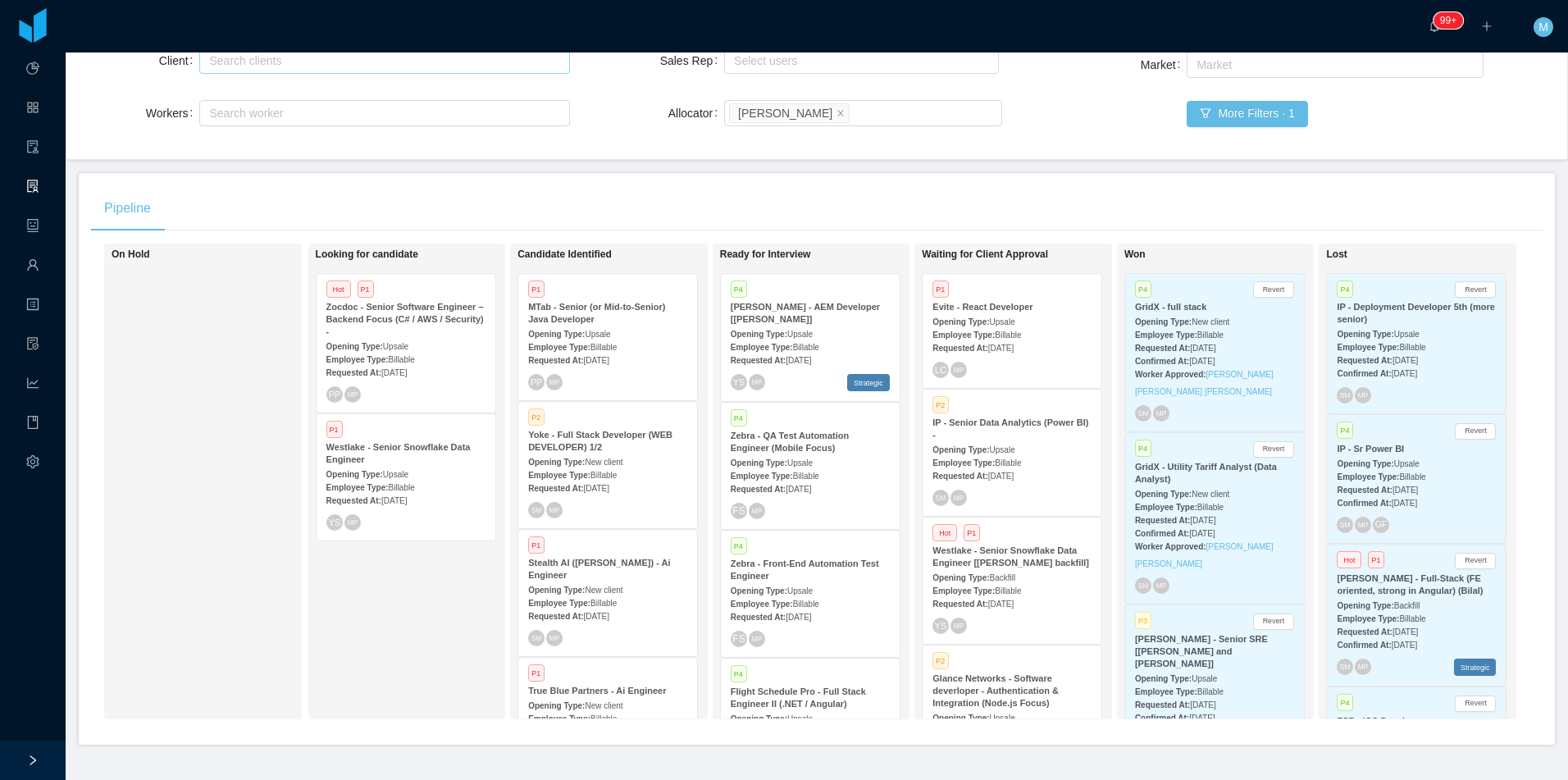
click at [1007, 331] on span "Billable" at bounding box center [1007, 335] width 26 height 9
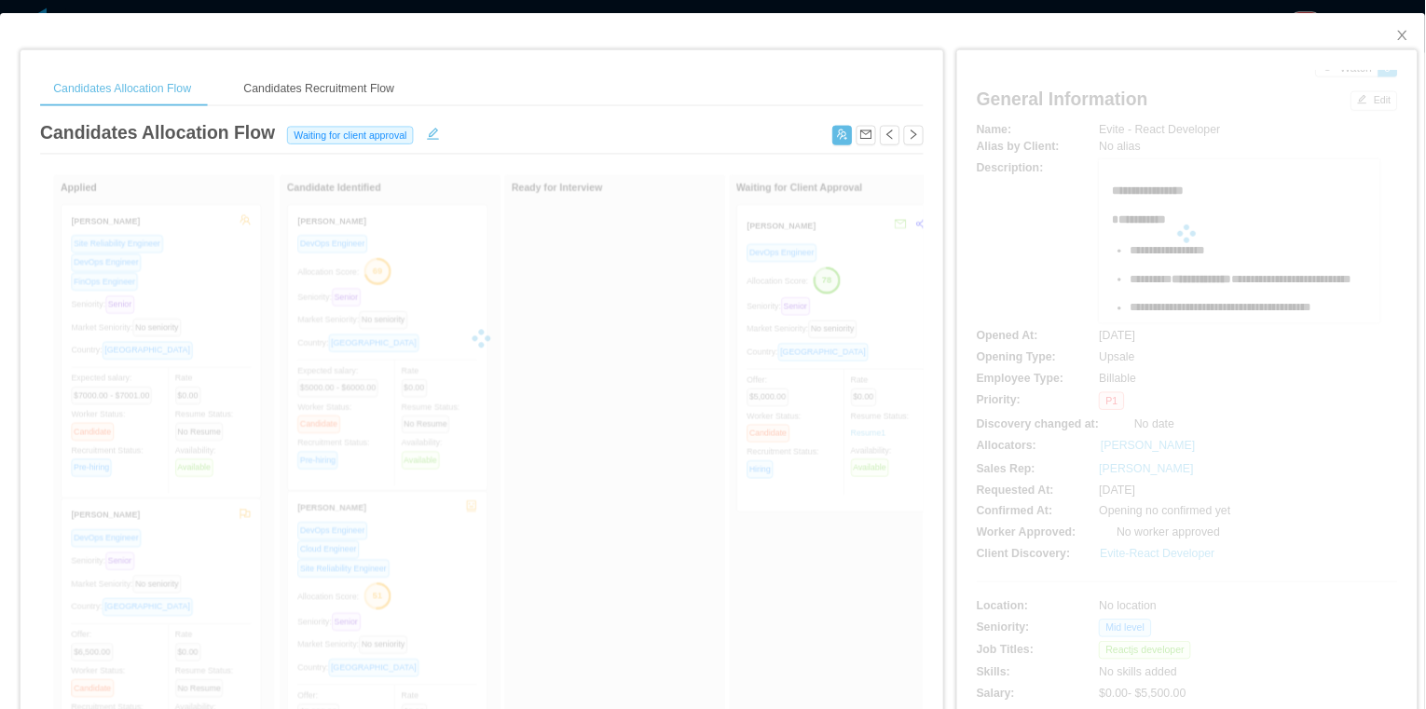
scroll to position [186, 0]
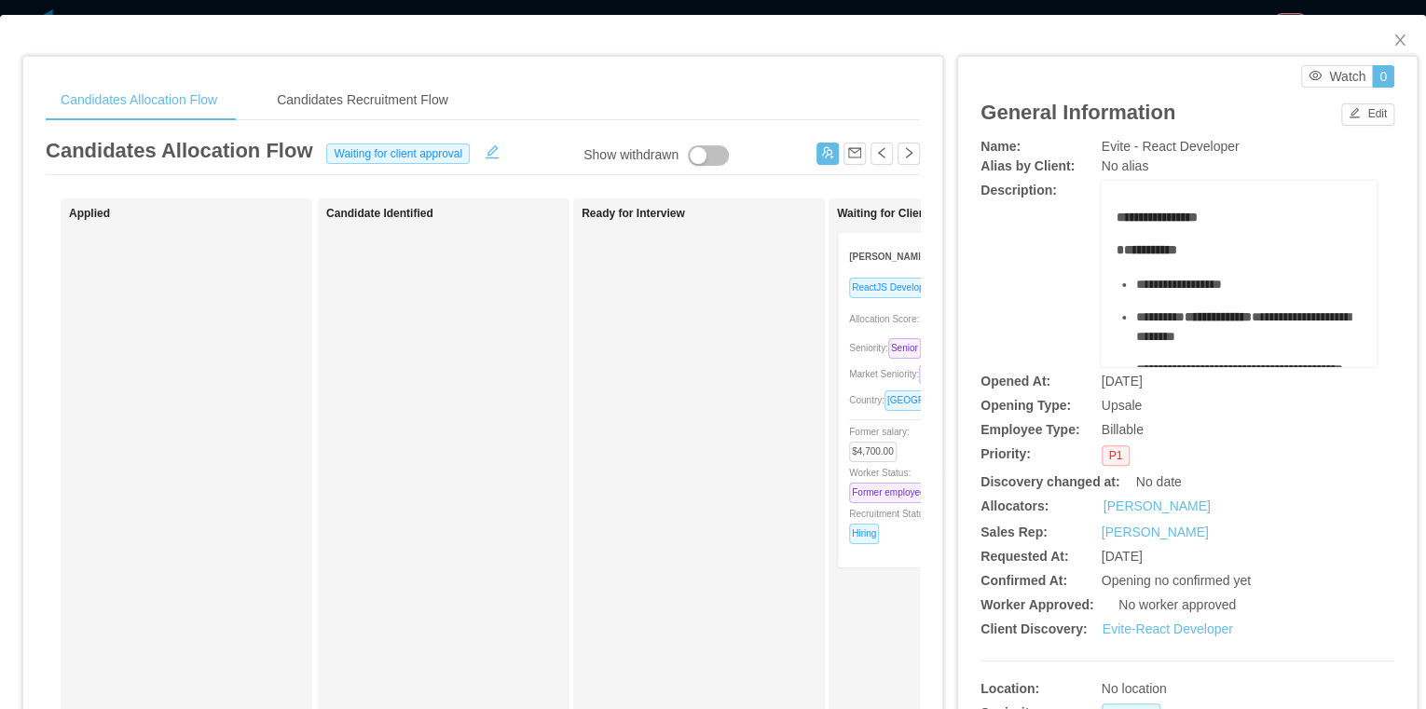
drag, startPoint x: 1666, startPoint y: 0, endPoint x: 693, endPoint y: 375, distance: 1042.4
click at [693, 375] on div "Ready for Interview" at bounding box center [711, 664] width 261 height 915
click at [371, 105] on div "Candidates Recruitment Flow" at bounding box center [362, 100] width 201 height 42
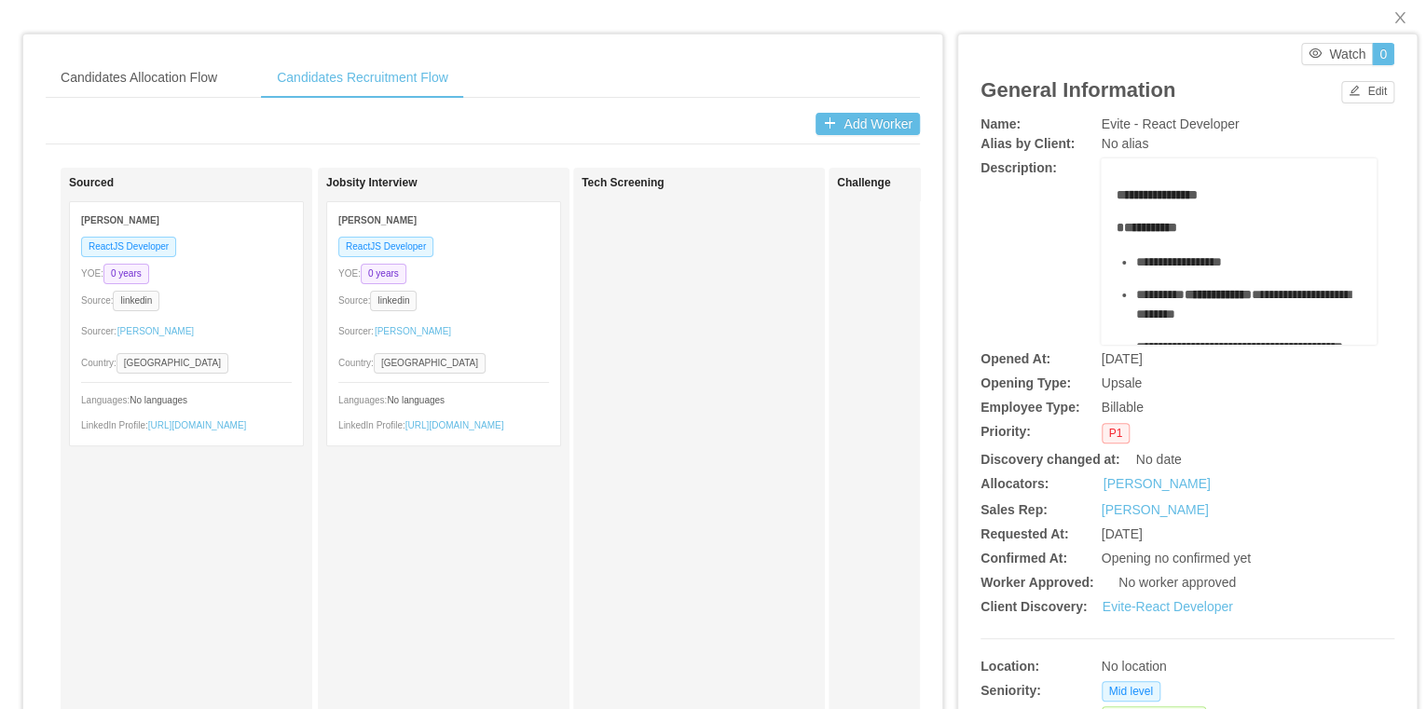
scroll to position [0, 0]
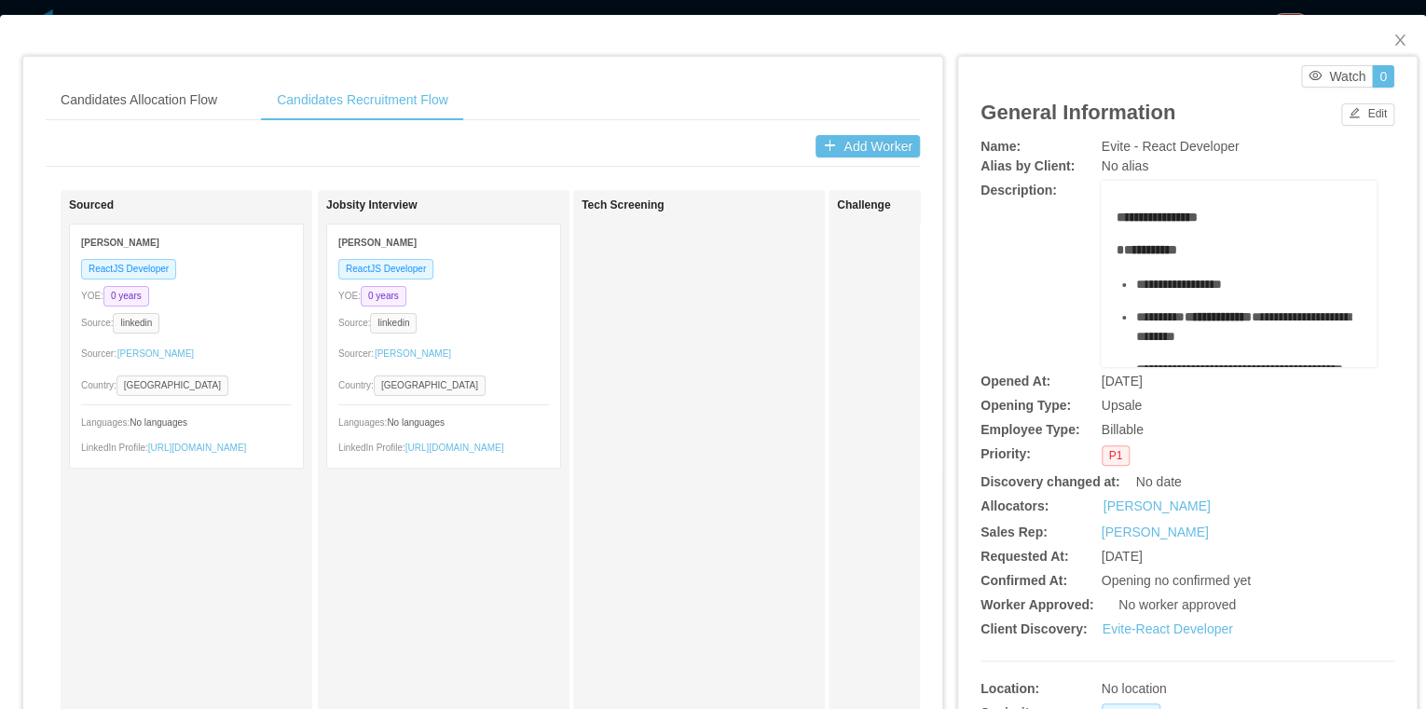
click at [666, 279] on div "Tech Screening" at bounding box center [698, 655] width 235 height 915
drag, startPoint x: 262, startPoint y: 95, endPoint x: 479, endPoint y: 103, distance: 217.3
click at [479, 103] on div "Candidates Allocation Flow Candidates Recruitment Flow" at bounding box center [483, 100] width 874 height 42
drag, startPoint x: 479, startPoint y: 103, endPoint x: 717, endPoint y: 191, distance: 253.2
click at [712, 177] on div "Sourced [PERSON_NAME] ReactJS Developer YOE: 0 years Source: linkedin Sourcer: …" at bounding box center [483, 646] width 874 height 979
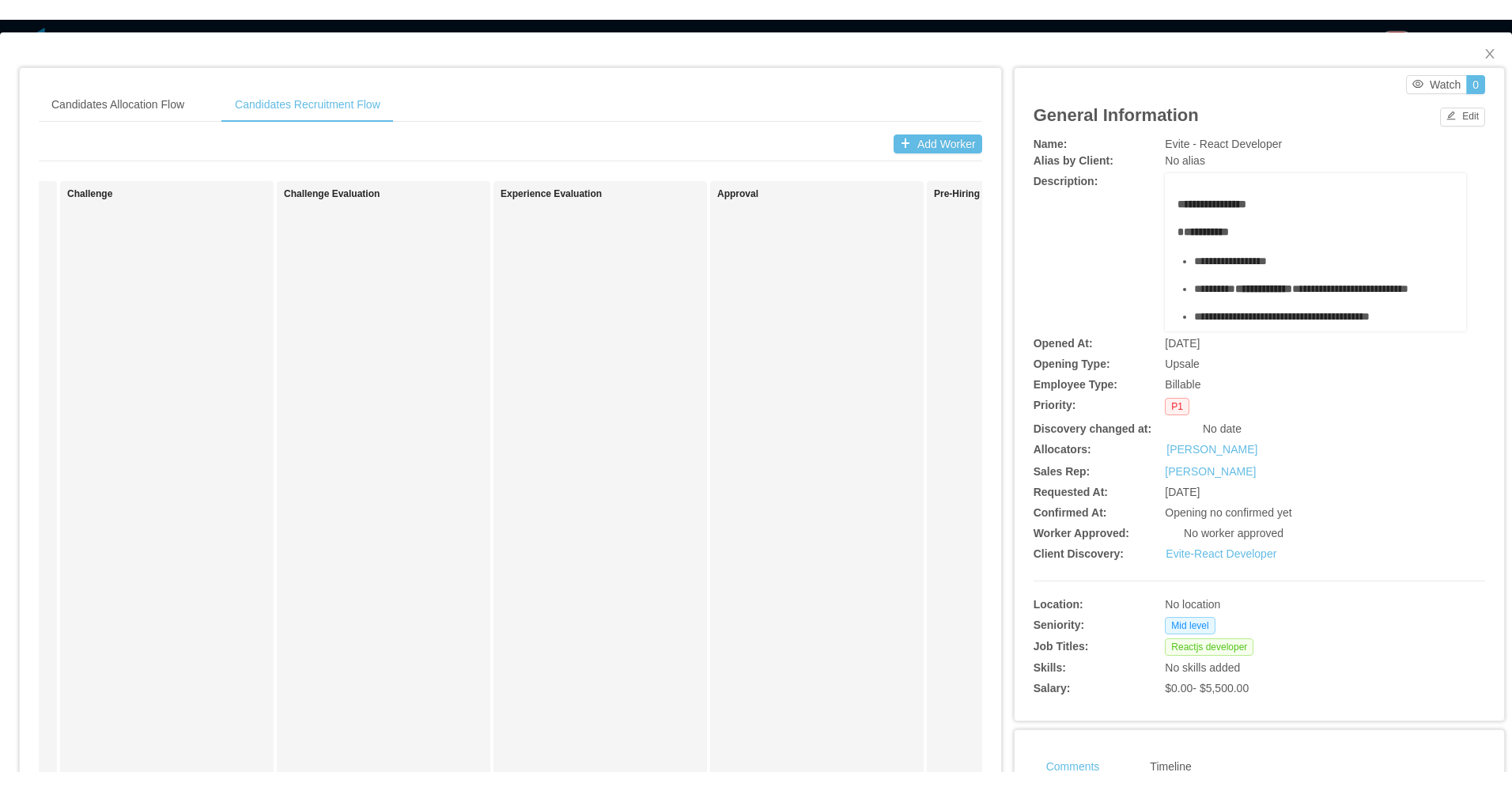
scroll to position [0, 643]
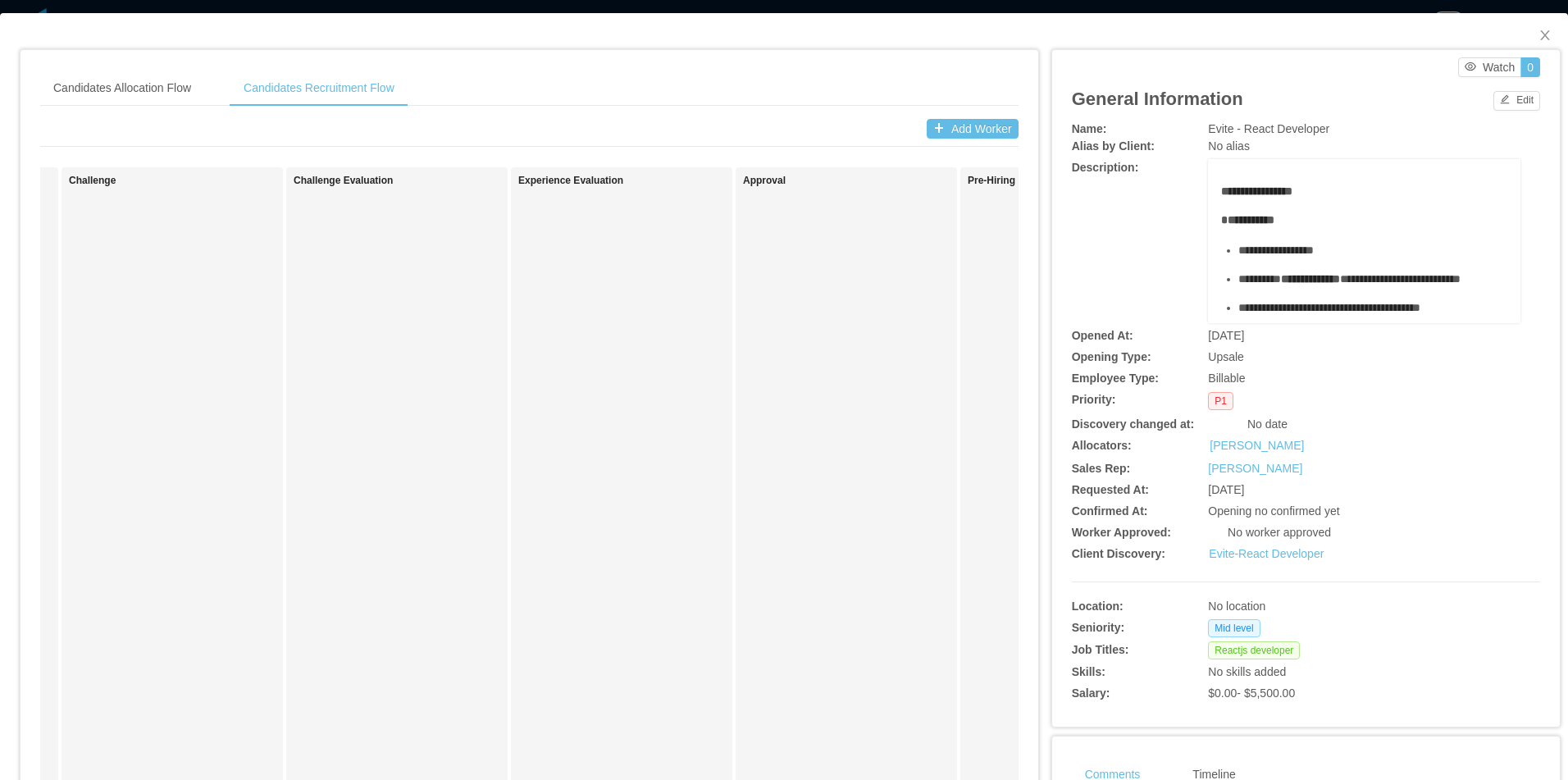
drag, startPoint x: 1108, startPoint y: 0, endPoint x: 751, endPoint y: 305, distance: 469.5
click at [784, 357] on div "Approval" at bounding box center [846, 577] width 207 height 806
drag, startPoint x: 1533, startPoint y: 34, endPoint x: 1087, endPoint y: 125, distance: 455.2
click at [1540, 35] on icon "icon: close" at bounding box center [1544, 34] width 9 height 10
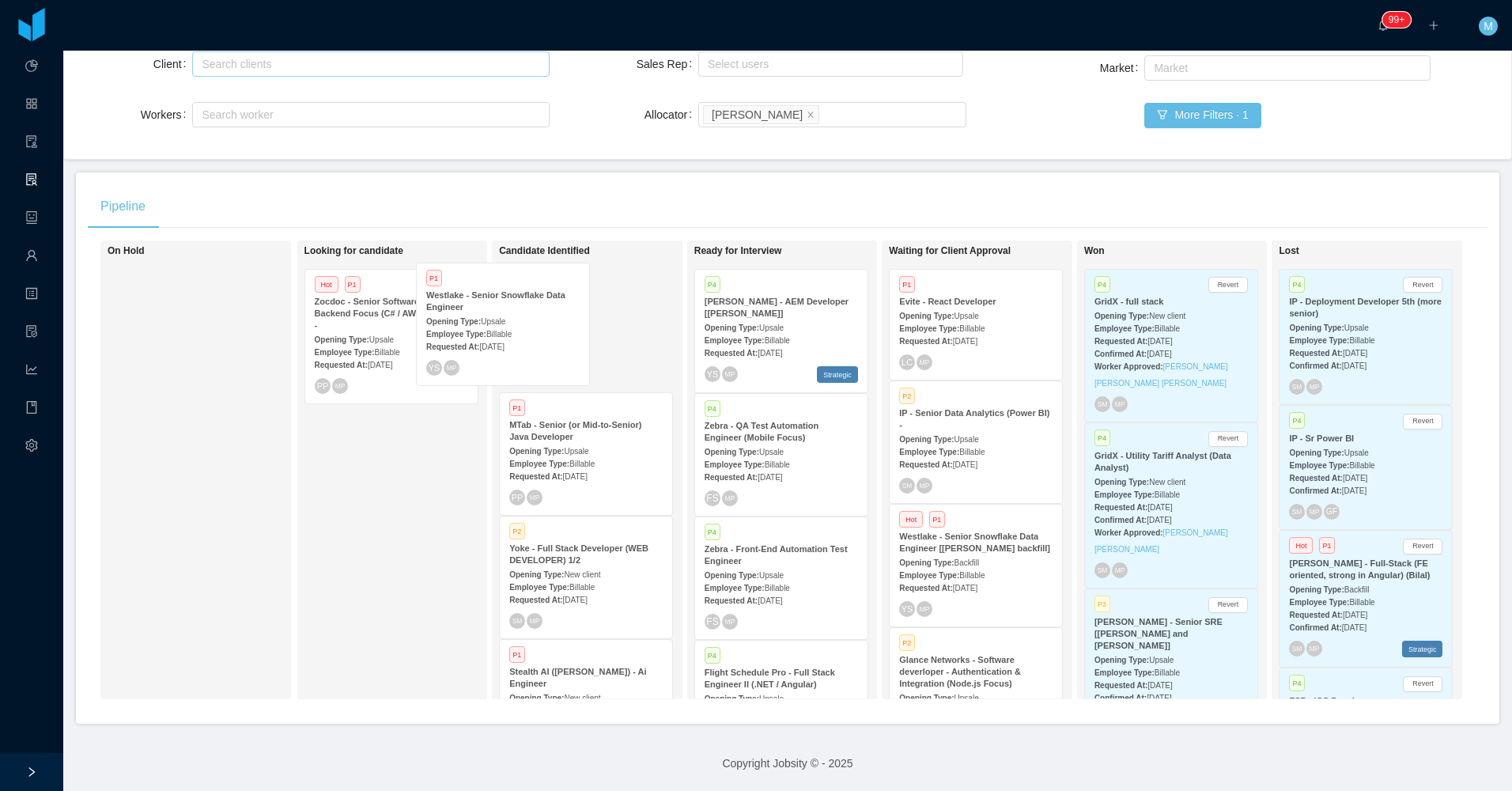
drag, startPoint x: 401, startPoint y: 462, endPoint x: 532, endPoint y: 328, distance: 187.4
click at [527, 330] on div "On Hold Looking for candidate Hot P1 Zocdoc - Senior Software Engineer – Backen…" at bounding box center [787, 475] width 1399 height 471
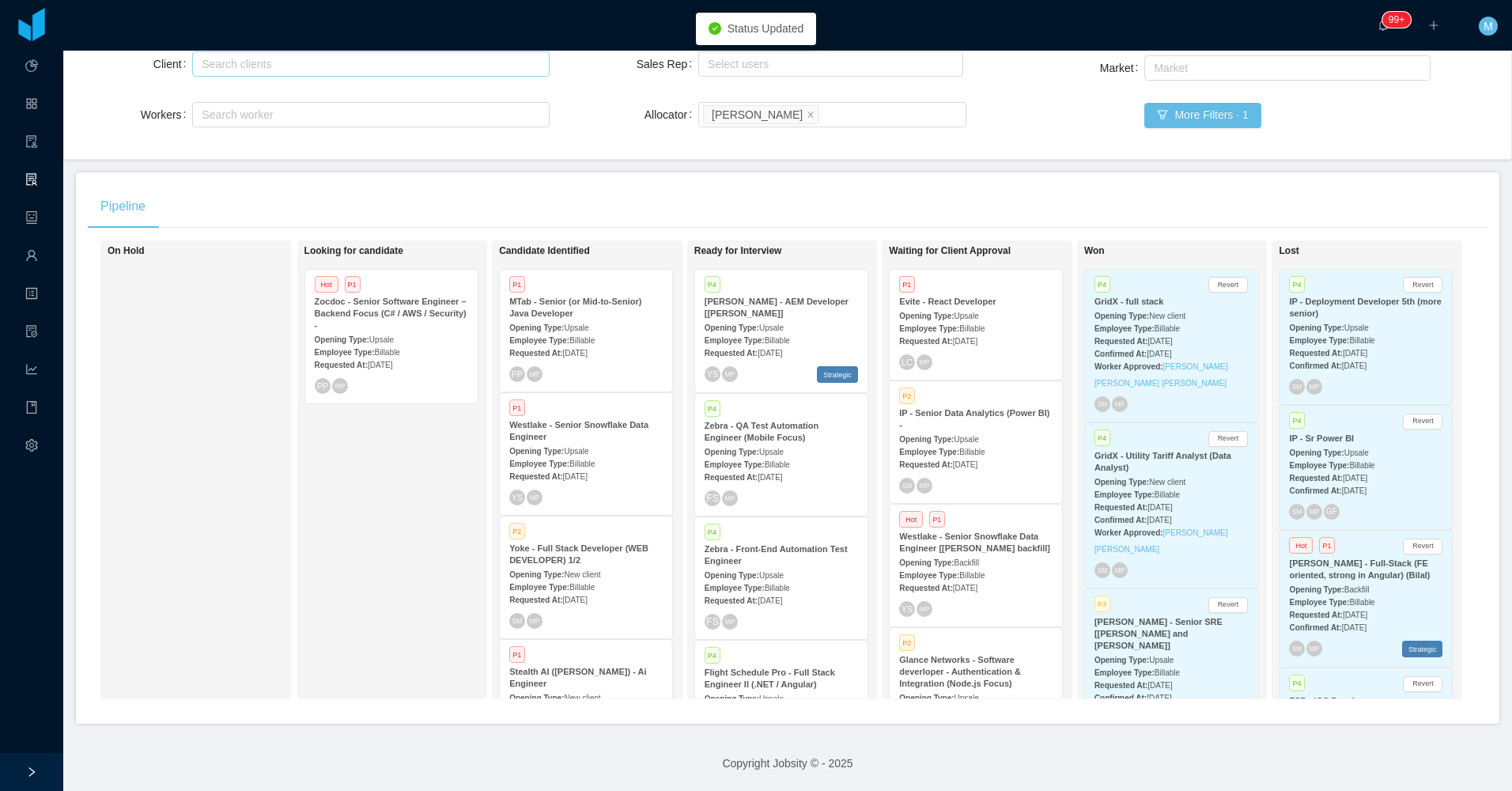
click at [591, 468] on div "Requested At: [DATE]" at bounding box center [585, 476] width 154 height 17
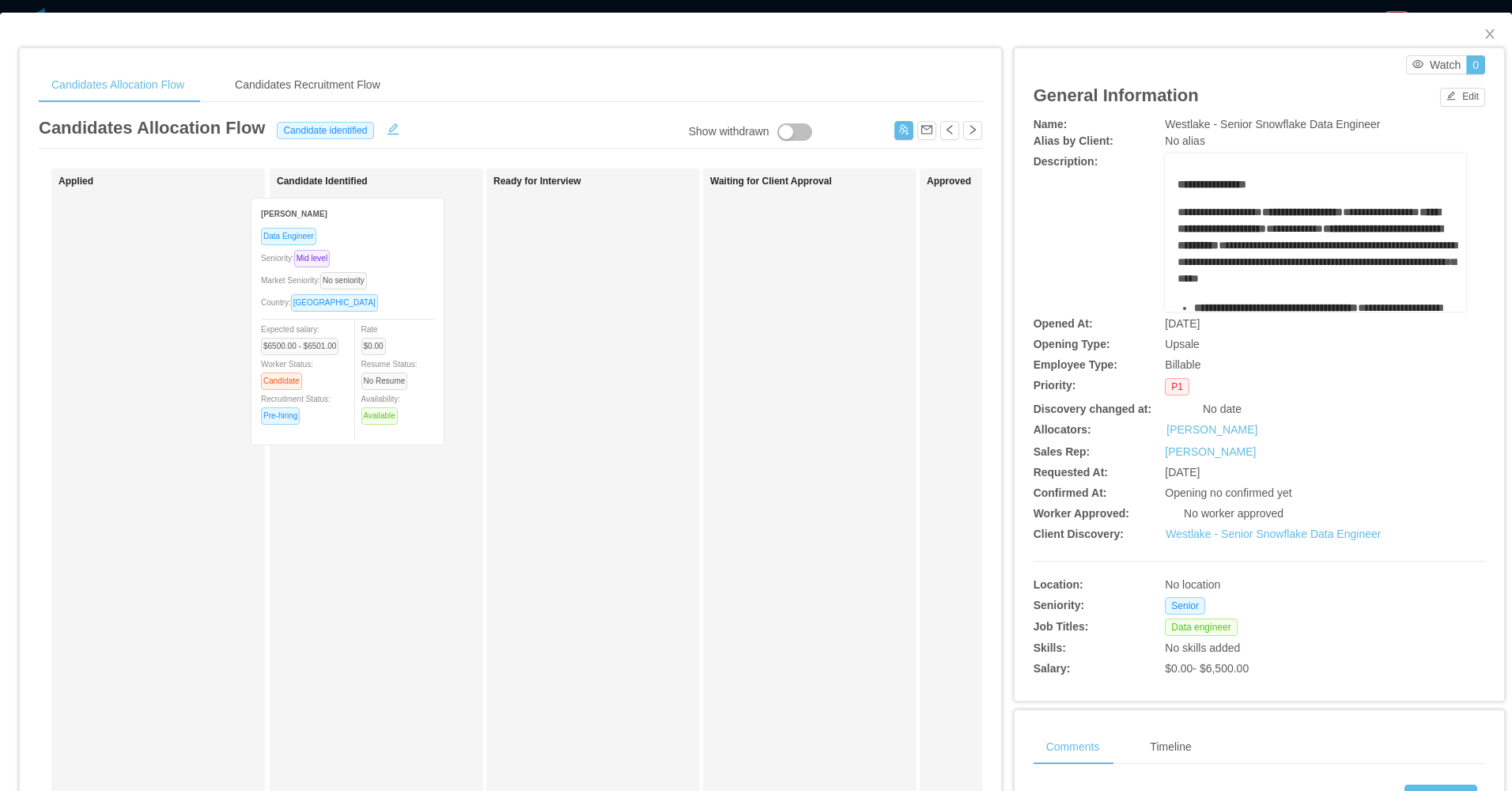
drag, startPoint x: 230, startPoint y: 362, endPoint x: 361, endPoint y: 365, distance: 131.0
click at [361, 365] on div "Applied [PERSON_NAME] Data Engineer Seniority: Mid level Market Seniority: No s…" at bounding box center [511, 569] width 944 height 804
drag, startPoint x: 1473, startPoint y: 27, endPoint x: 1400, endPoint y: 14, distance: 74.1
click at [1471, 27] on span "Close" at bounding box center [1489, 35] width 44 height 44
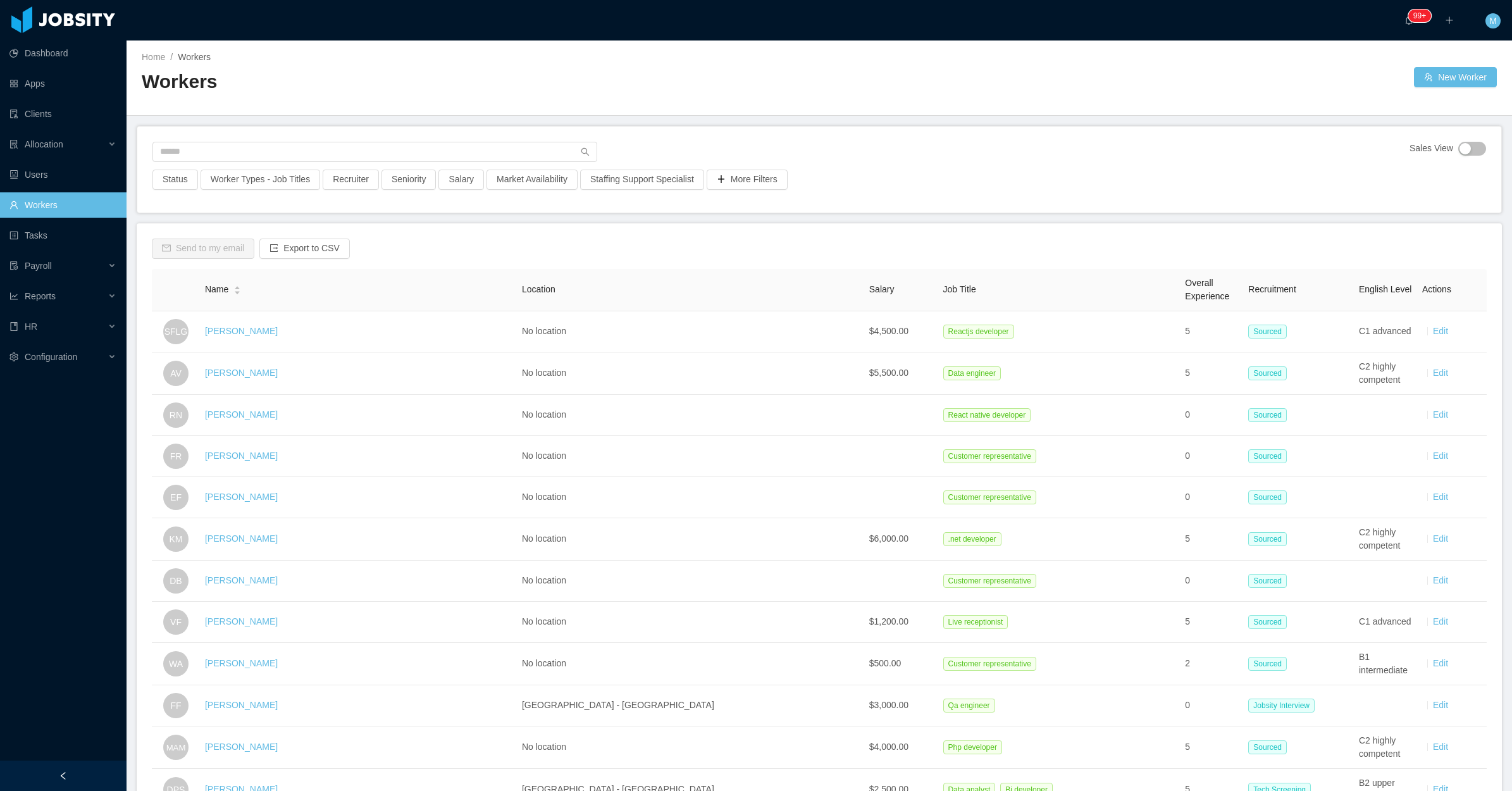
click at [1089, 160] on div "Sales View" at bounding box center [819, 155] width 1333 height 28
click at [854, 107] on div "Home / Workers / Workers New Worker" at bounding box center [819, 78] width 1386 height 75
click at [946, 166] on div "Sales View" at bounding box center [819, 155] width 1333 height 28
